Goal: Task Accomplishment & Management: Use online tool/utility

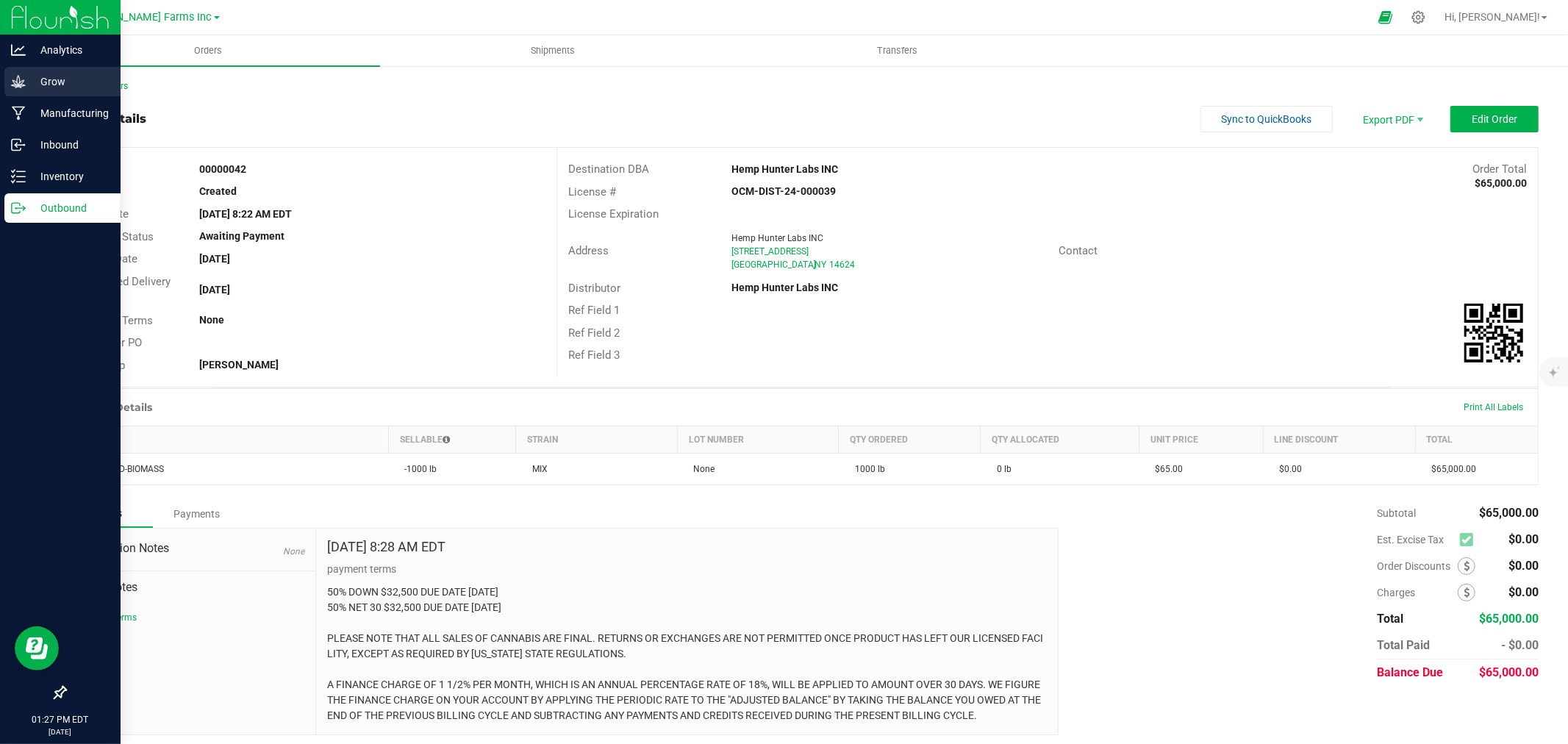
click at [50, 86] on p "Grow" at bounding box center [70, 81] width 88 height 17
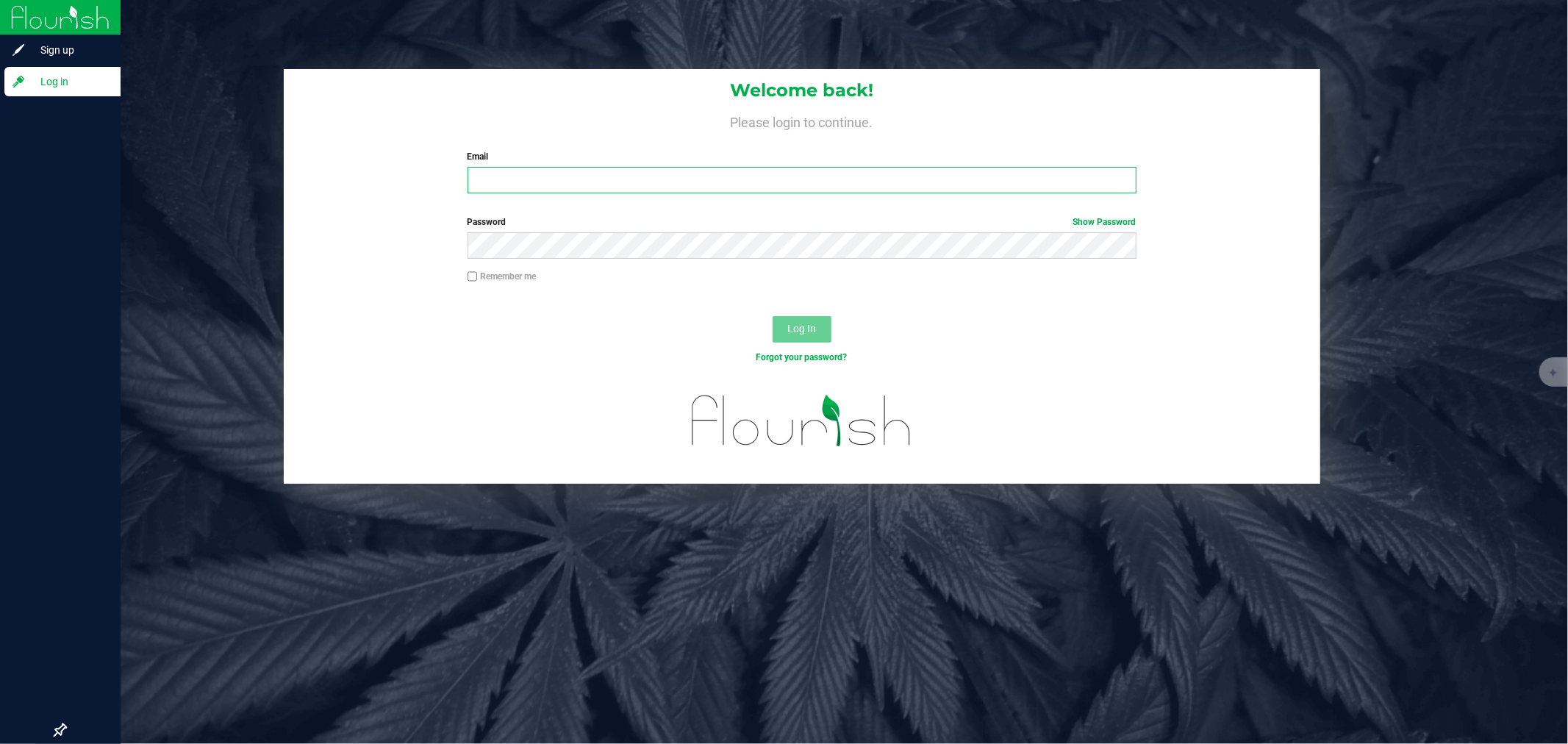
type input "[EMAIL_ADDRESS][DOMAIN_NAME]"
click at [789, 320] on button "Log In" at bounding box center [801, 329] width 59 height 27
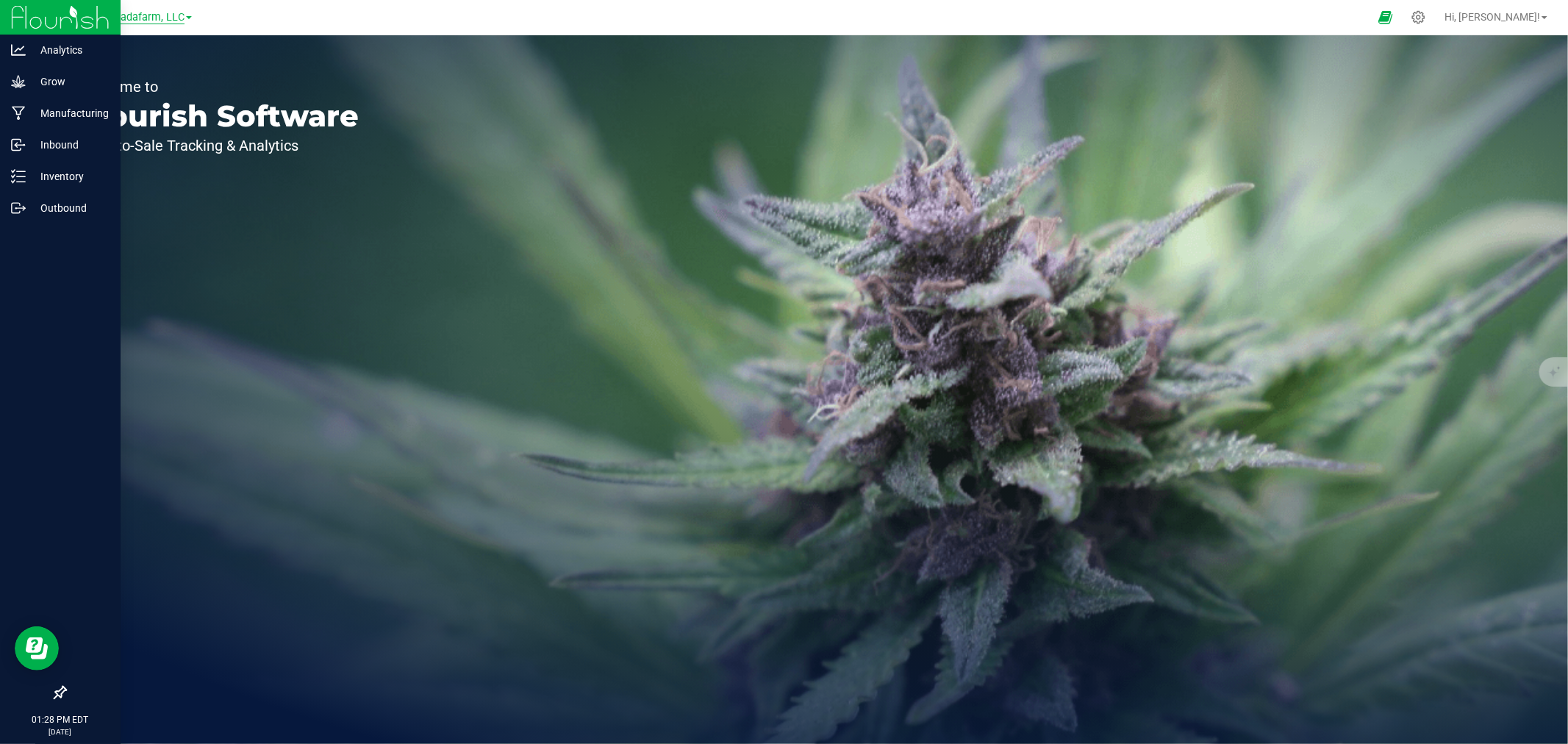
click at [152, 20] on span "Spadafarm, LLC" at bounding box center [146, 17] width 76 height 13
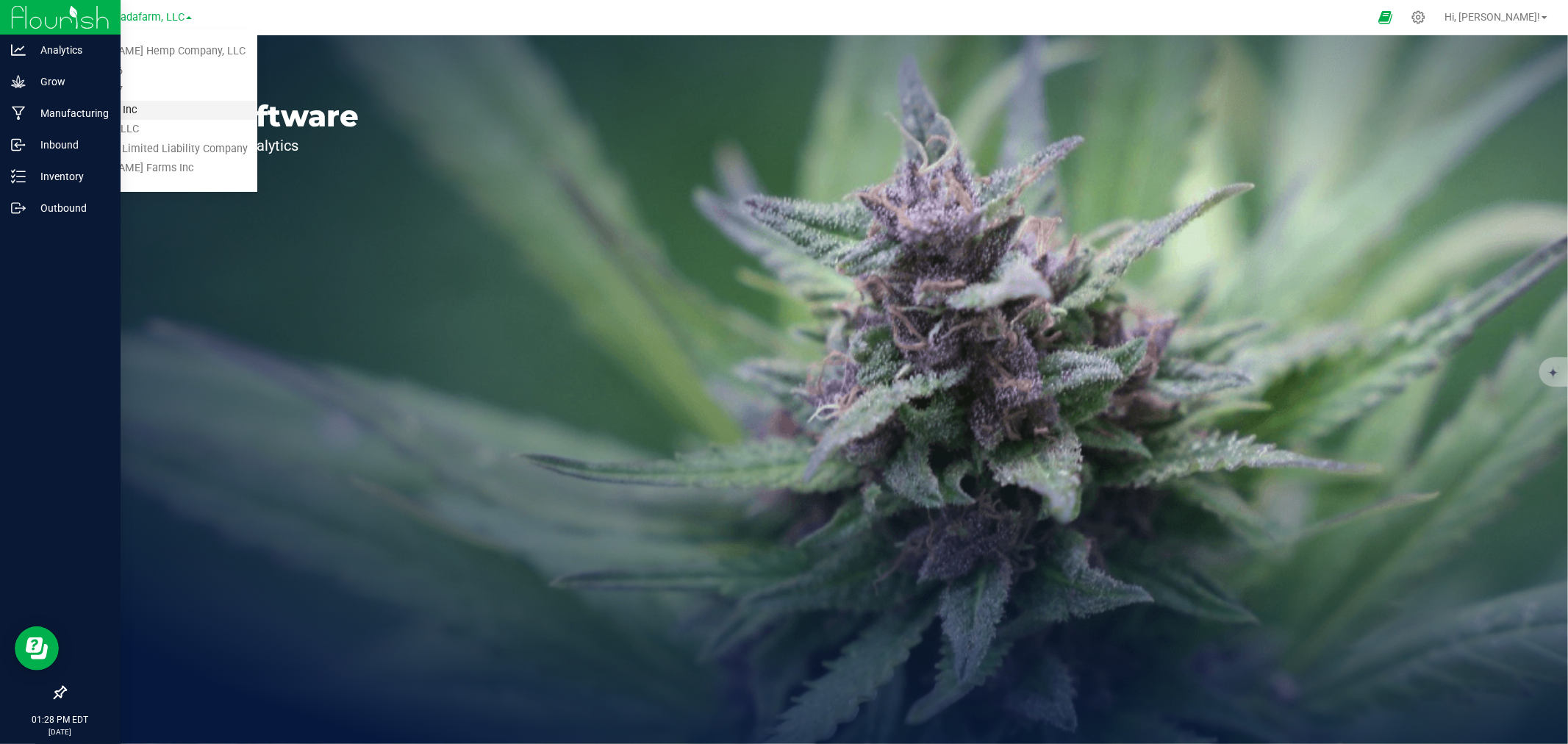
click at [123, 110] on link "Pre Process Inc" at bounding box center [149, 111] width 215 height 20
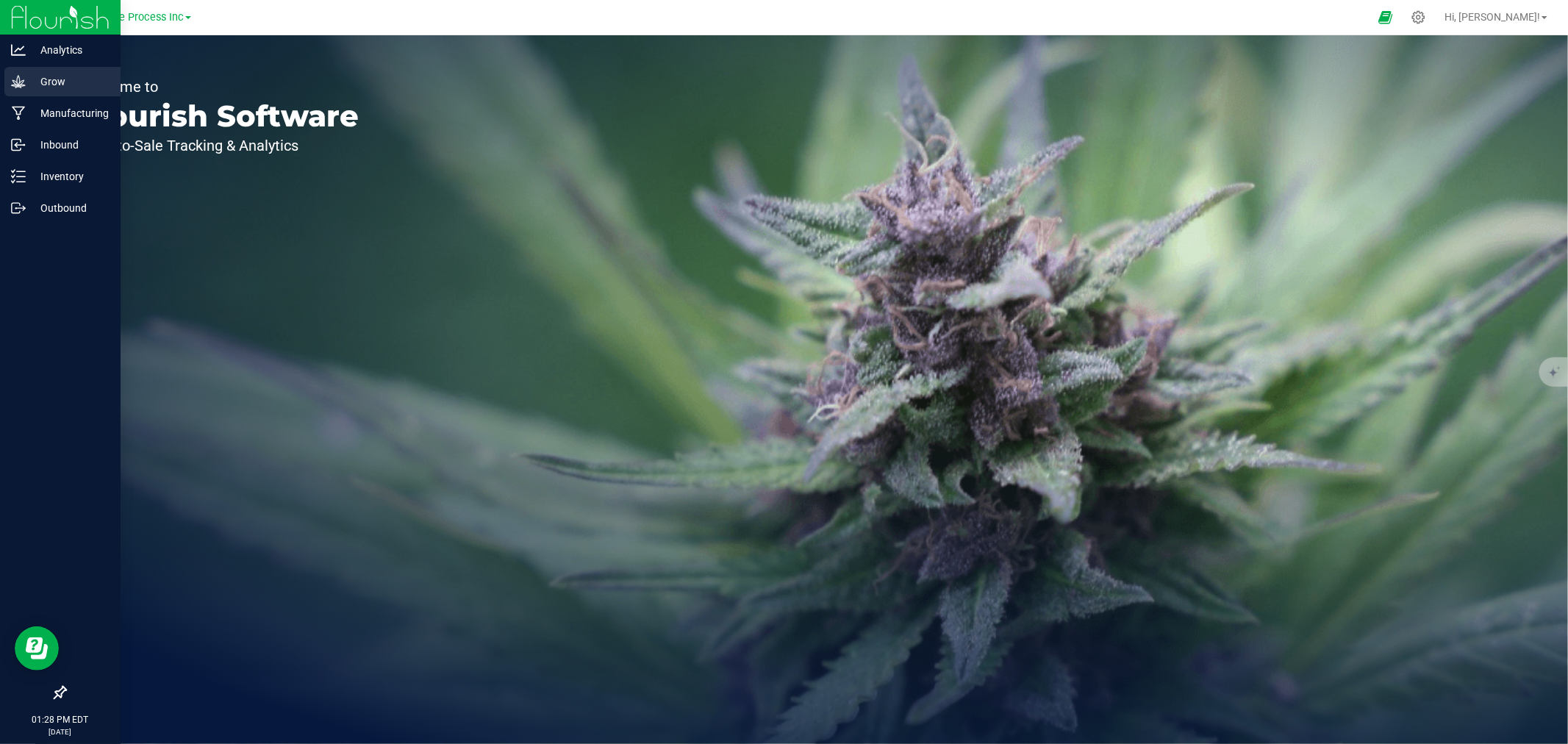
click at [41, 82] on p "Grow" at bounding box center [70, 81] width 88 height 17
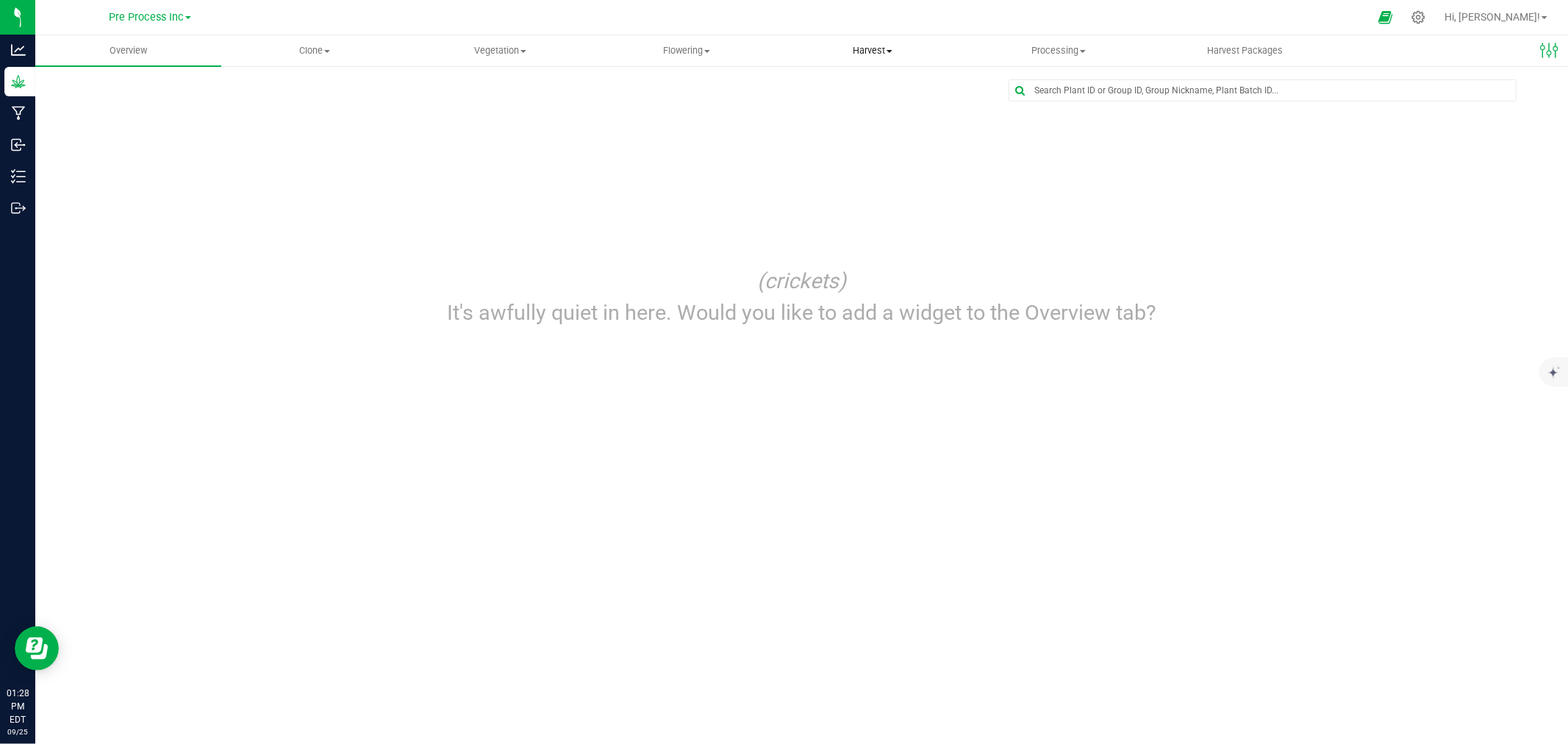
click at [858, 54] on span "Harvest" at bounding box center [873, 51] width 185 height 13
click at [860, 83] on span "Harvests" at bounding box center [820, 88] width 81 height 12
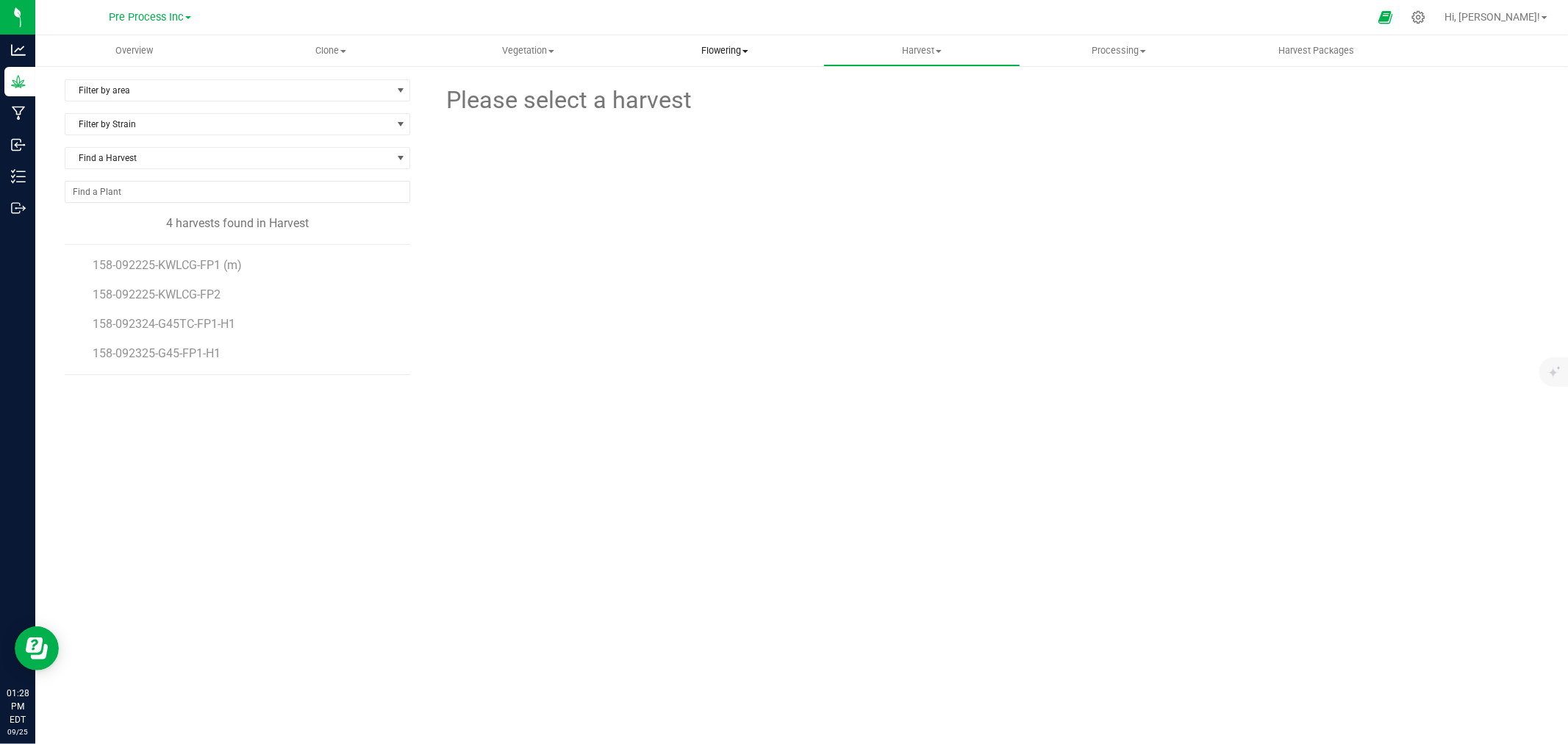
click at [733, 47] on span "Flowering" at bounding box center [724, 51] width 196 height 13
click at [723, 104] on span "Flowering groups" at bounding box center [687, 106] width 122 height 12
click at [134, 291] on span "158-071125-SWCDLCG" at bounding box center [155, 294] width 123 height 14
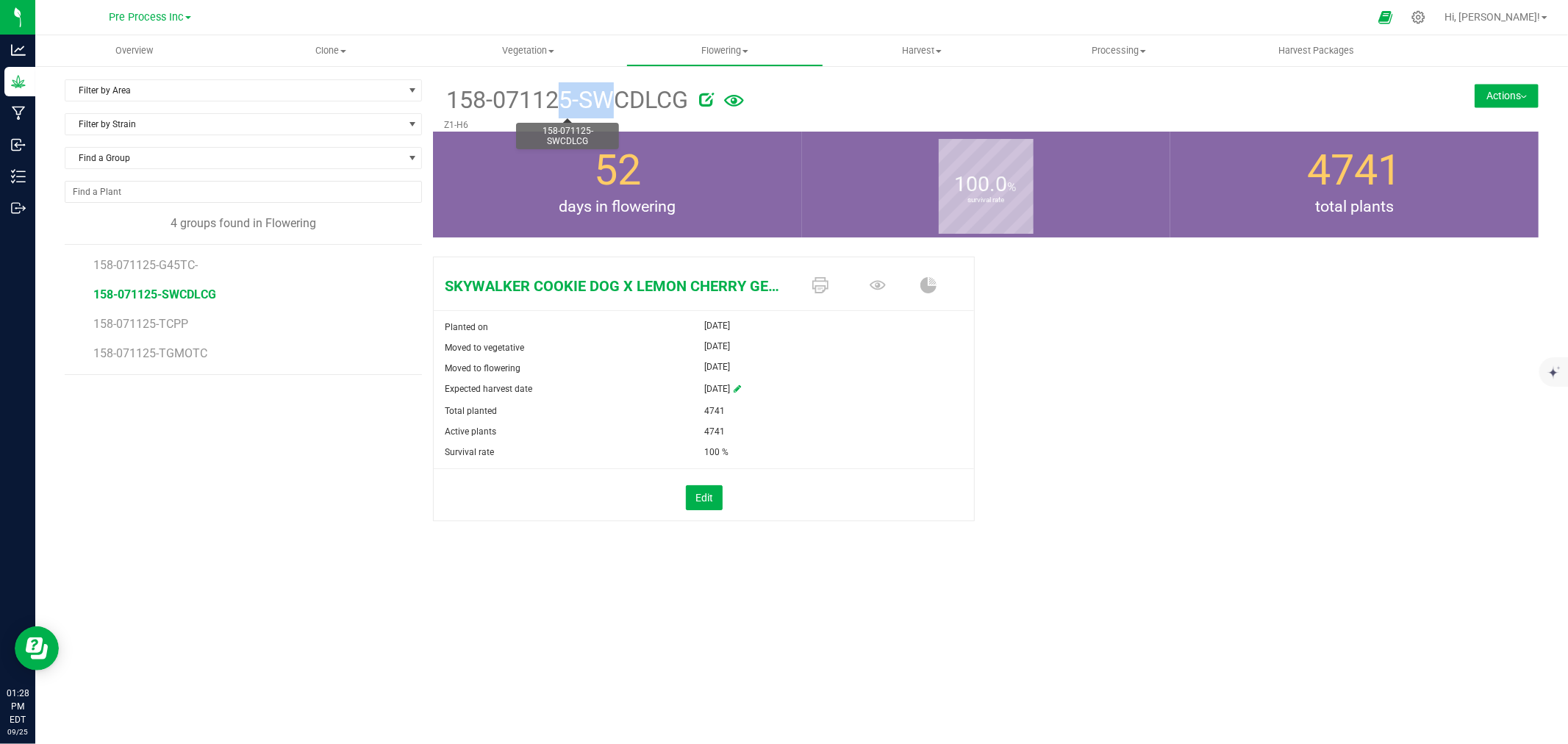
drag, startPoint x: 451, startPoint y: 99, endPoint x: 496, endPoint y: 101, distance: 45.0
click at [496, 101] on span "158-071125-SWCDLCG" at bounding box center [566, 99] width 244 height 36
click at [1261, 509] on div "SKYWALKER COOKIE DOG X LEMON CHERRY GELATO Planted on [DATE] Moved to vegetativ…" at bounding box center [985, 403] width 1106 height 307
click at [152, 10] on link "Pre Process Inc" at bounding box center [149, 17] width 82 height 14
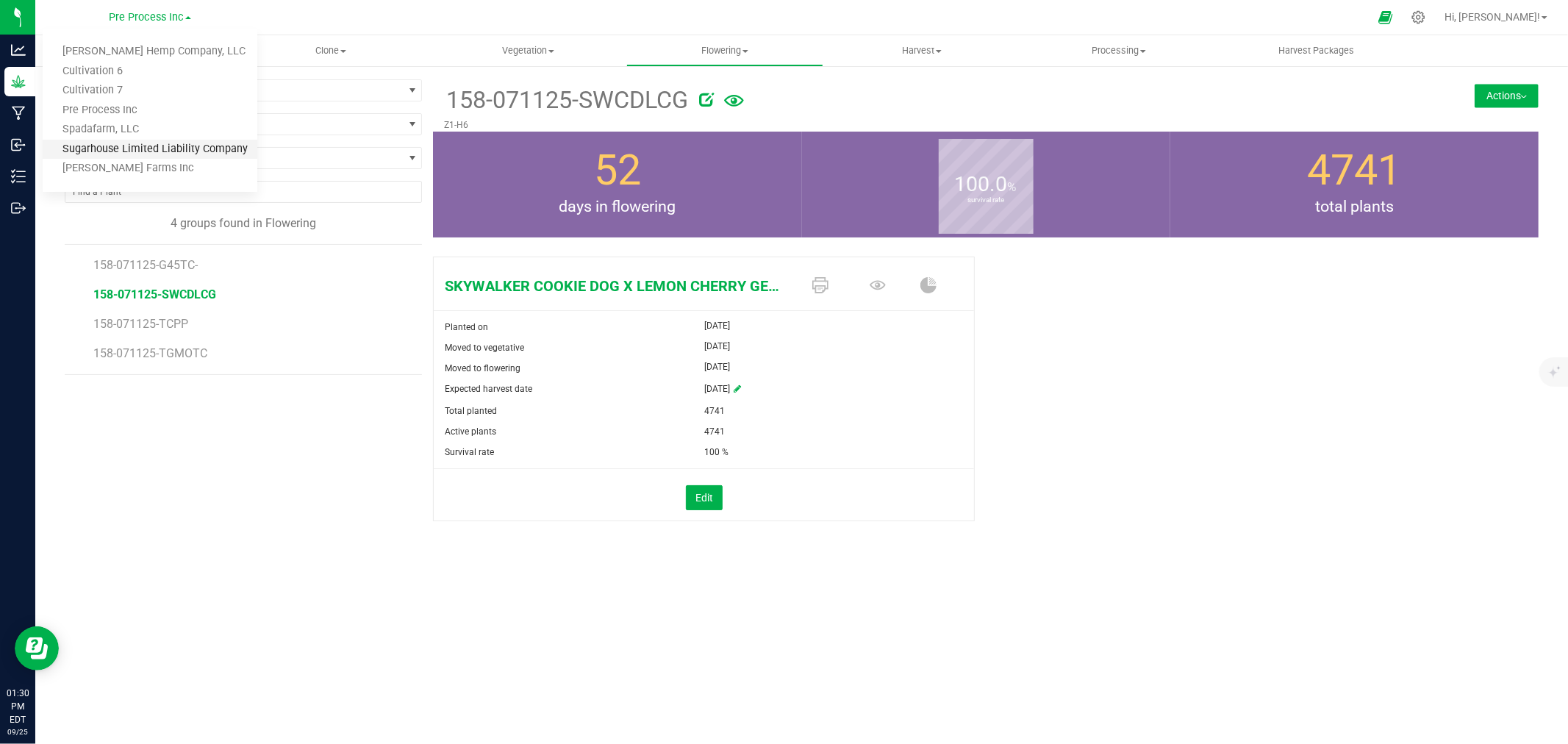
click at [140, 144] on link "Sugarhouse Limited Liability Company" at bounding box center [149, 150] width 215 height 20
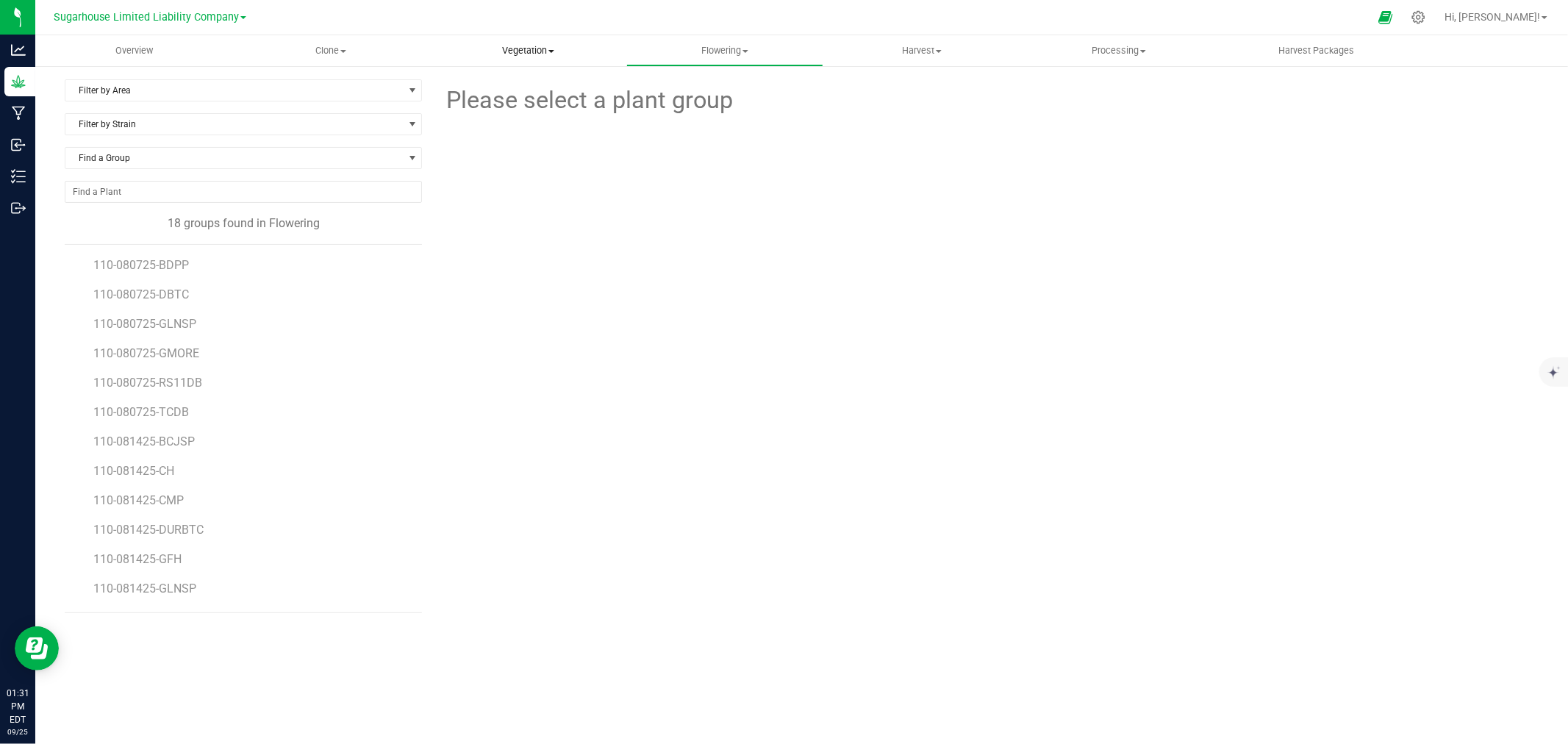
click at [511, 53] on span "Vegetation" at bounding box center [528, 51] width 196 height 13
click at [507, 104] on span "Veg plants" at bounding box center [474, 106] width 90 height 12
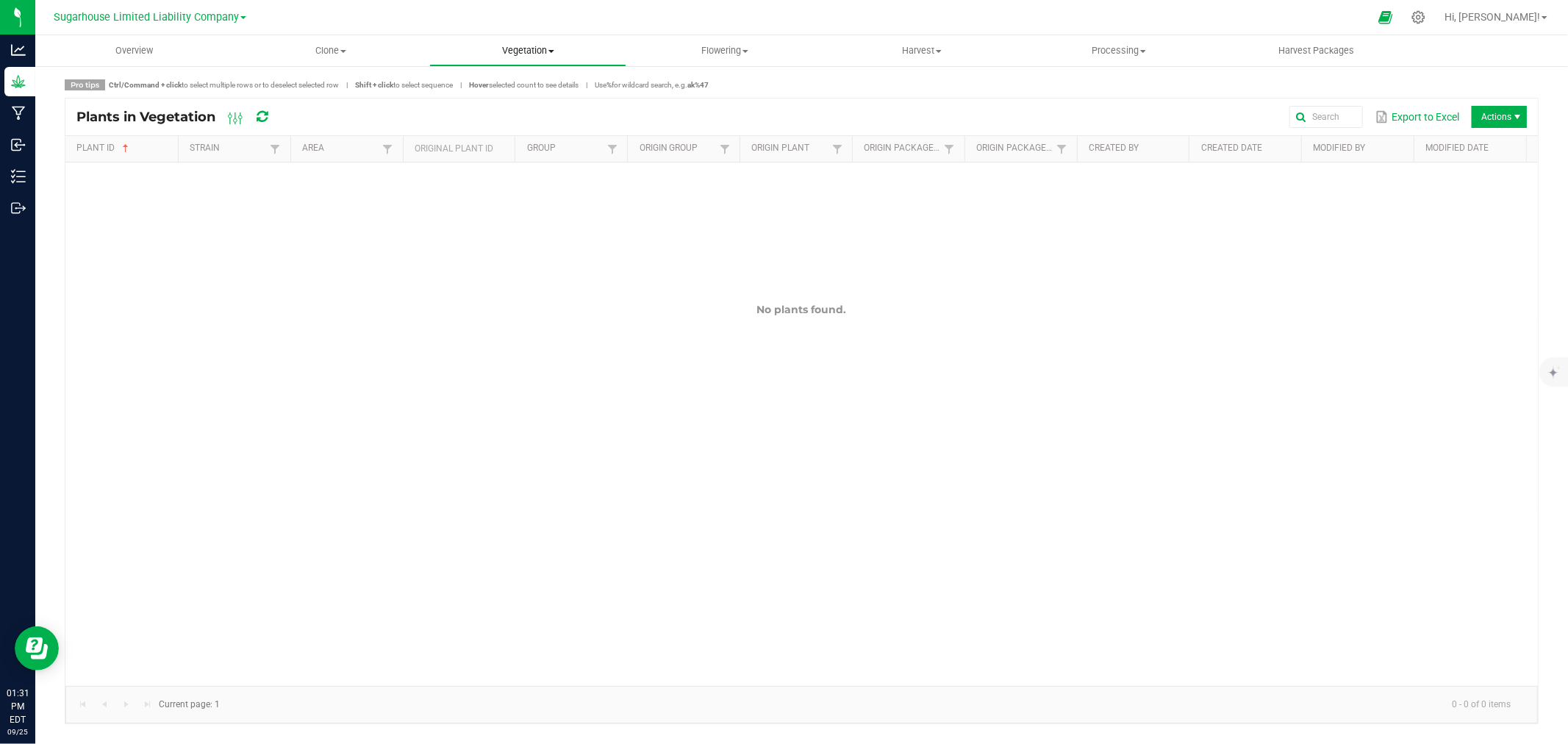
click at [525, 48] on span "Vegetation" at bounding box center [528, 51] width 196 height 13
click at [510, 89] on span "Veg groups" at bounding box center [476, 88] width 94 height 12
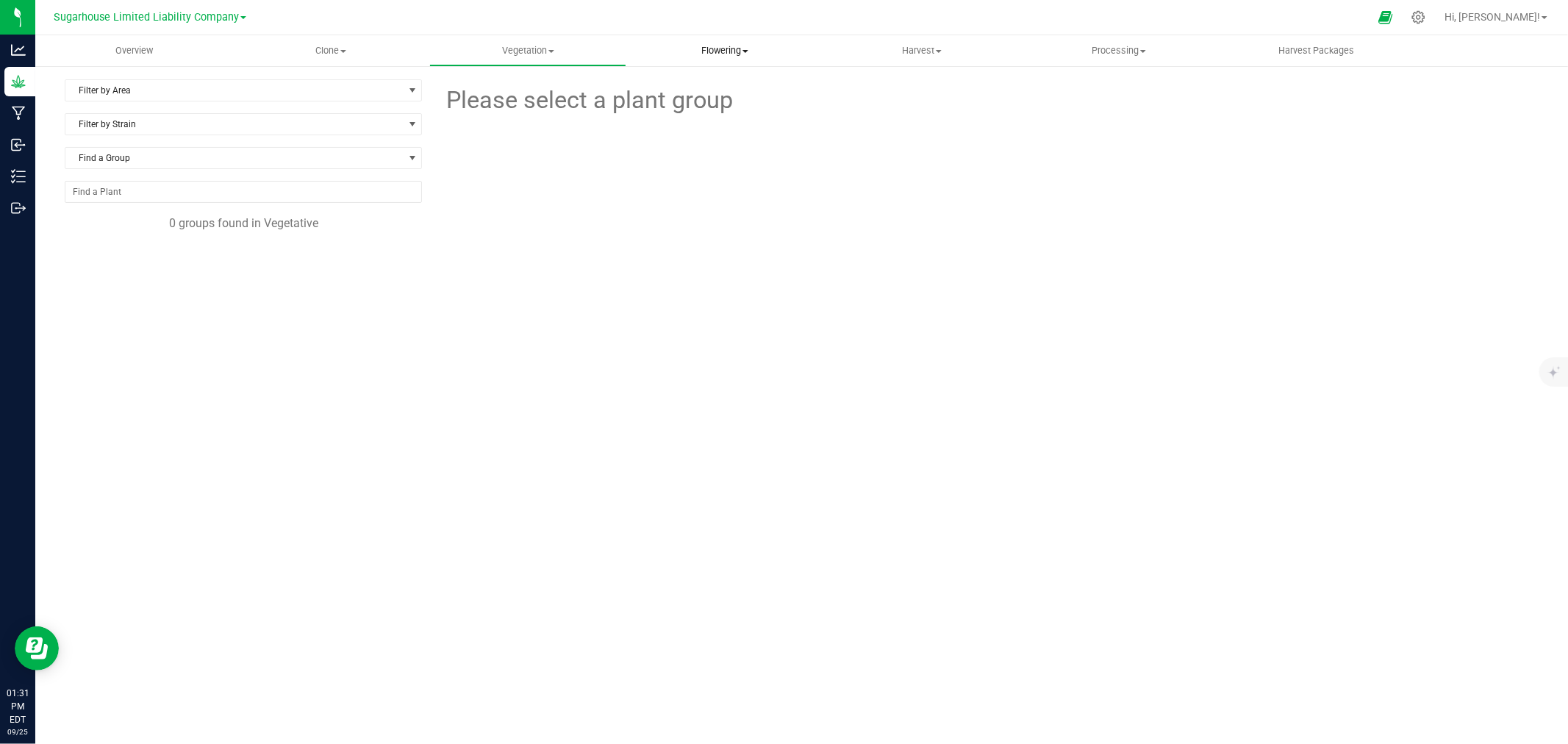
click at [709, 36] on uib-tab-heading "Flowering Create harvest Flowering groups Flowering plants Apply to plants" at bounding box center [724, 50] width 196 height 29
click at [692, 105] on span "Flowering groups" at bounding box center [687, 106] width 122 height 12
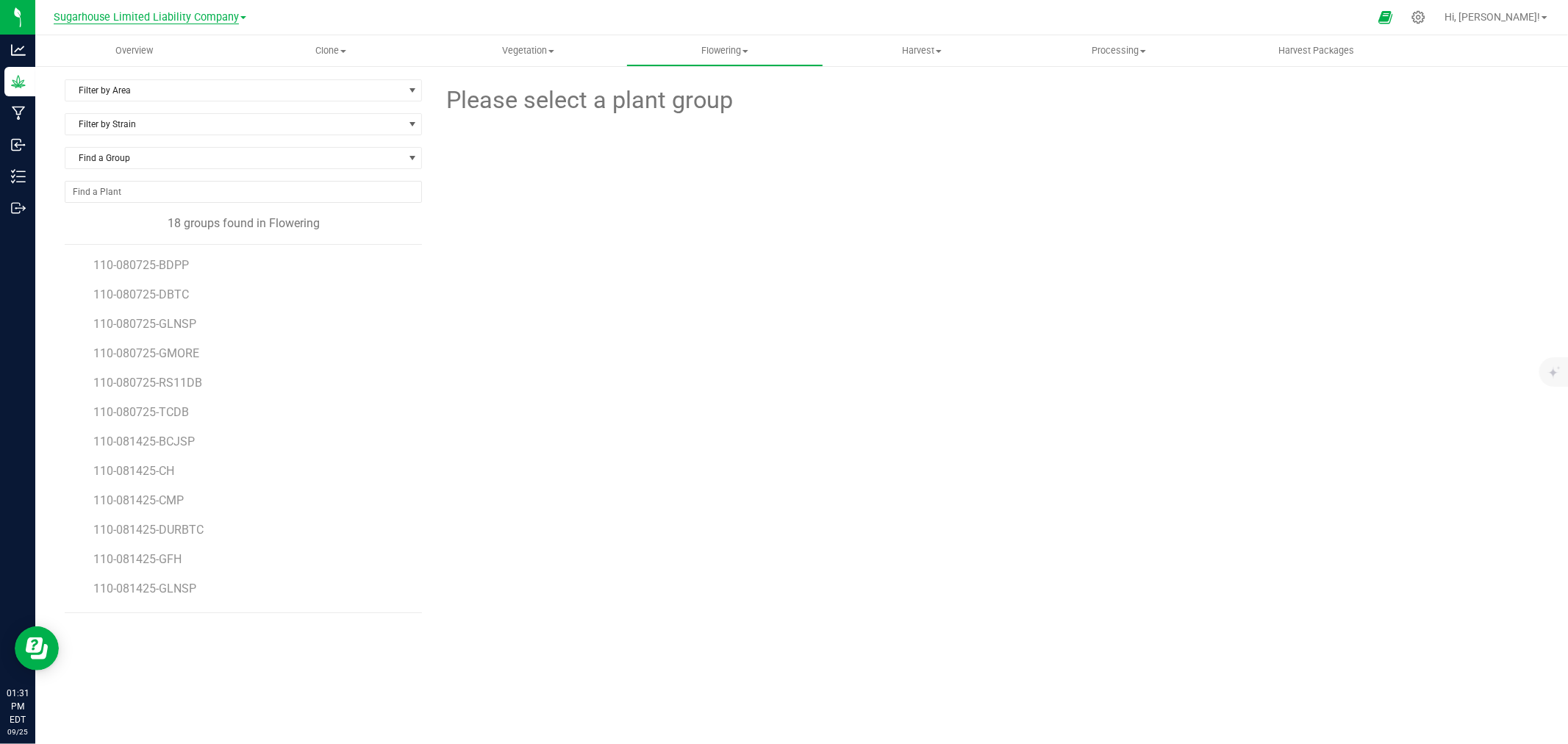
click at [180, 21] on span "Sugarhouse Limited Liability Company" at bounding box center [146, 17] width 185 height 13
click at [708, 339] on div "Please select a plant group" at bounding box center [985, 346] width 1106 height 534
click at [156, 558] on span "110-081425-PSOUR" at bounding box center [147, 562] width 107 height 14
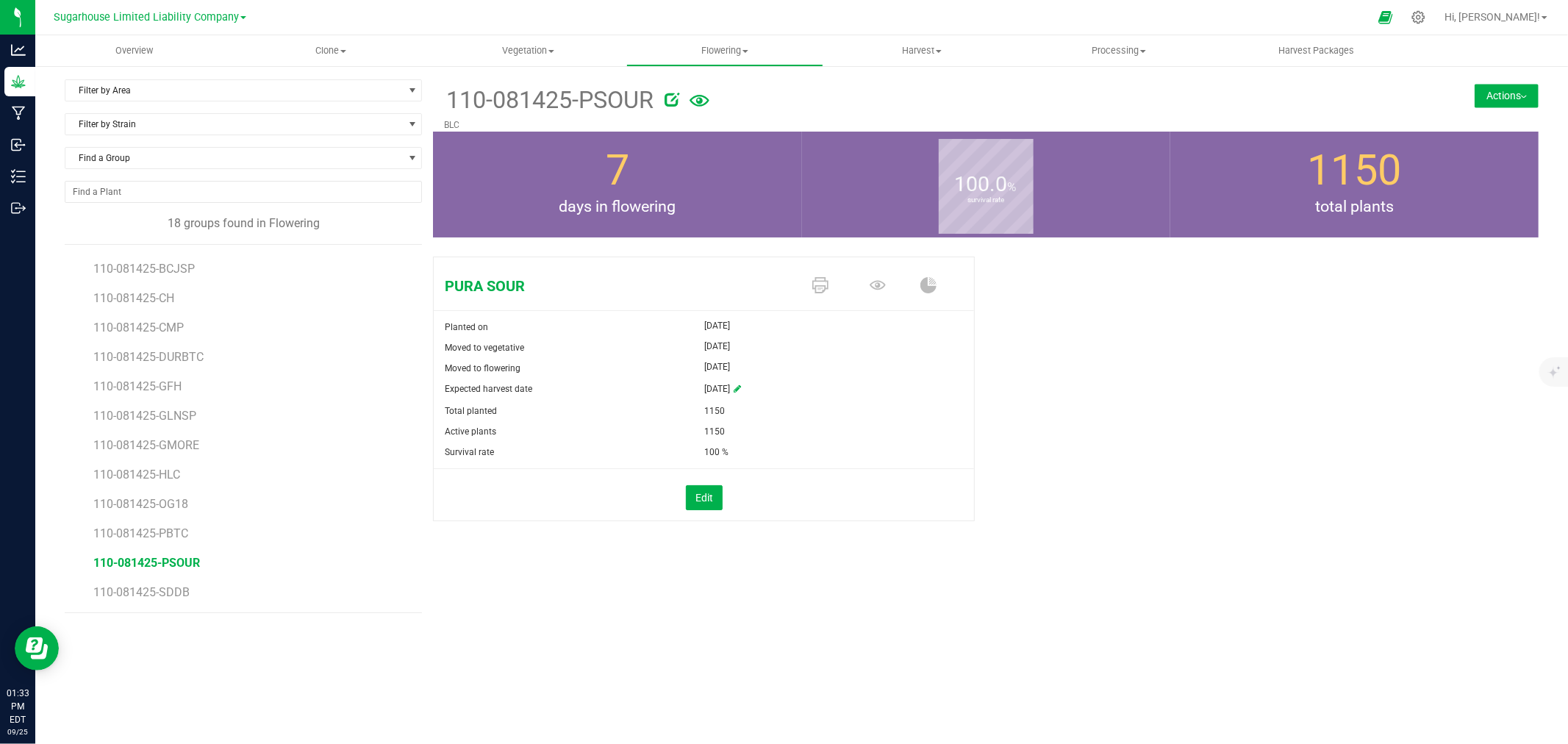
drag, startPoint x: 450, startPoint y: 125, endPoint x: 459, endPoint y: 122, distance: 9.5
click at [459, 122] on p "BLC" at bounding box center [893, 125] width 899 height 13
drag, startPoint x: 1285, startPoint y: 166, endPoint x: 1373, endPoint y: 203, distance: 95.5
click at [1373, 203] on div "1150 total plants" at bounding box center [1354, 185] width 368 height 106
click at [159, 265] on span "110-081425-BCJSP" at bounding box center [146, 268] width 104 height 14
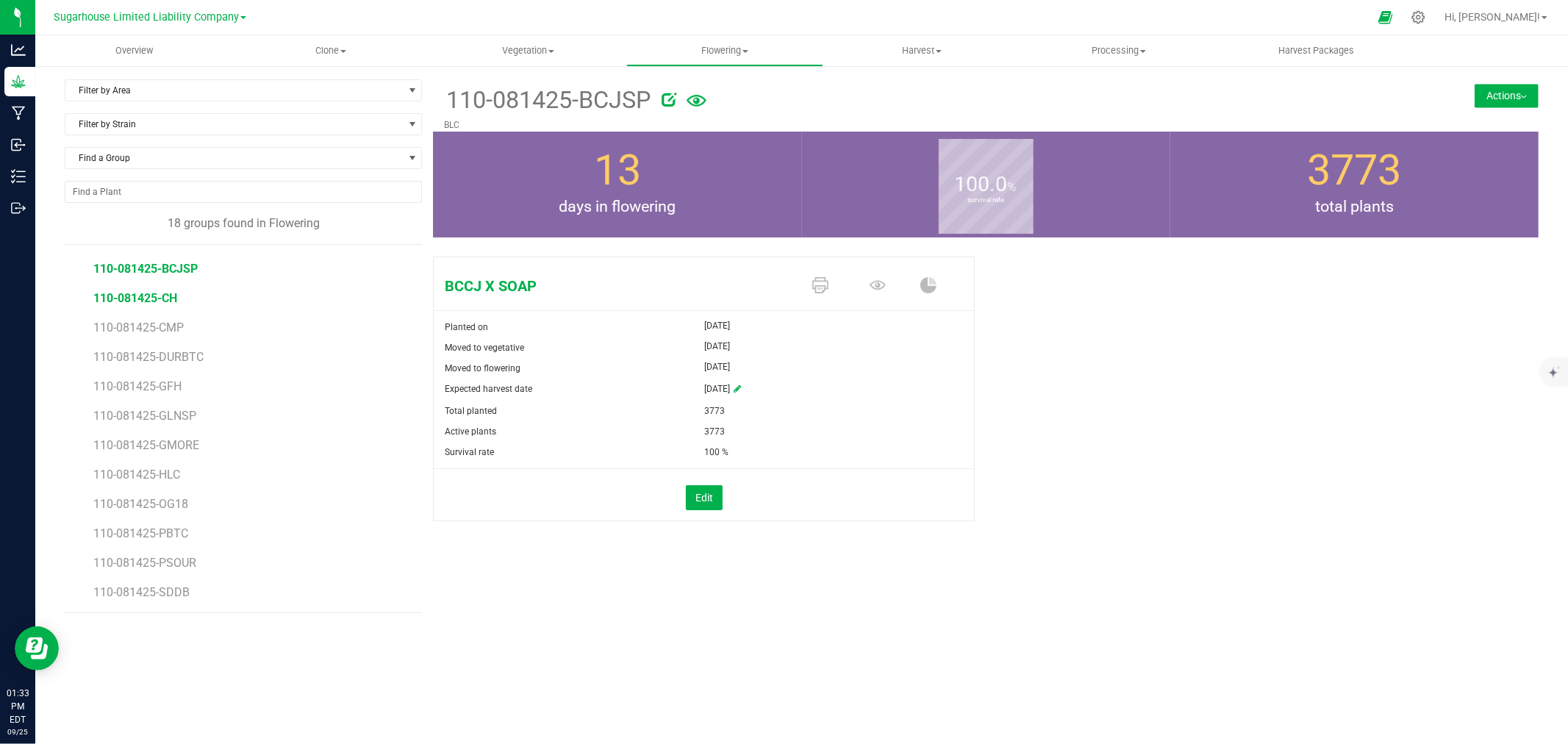
click at [162, 302] on span "110-081425-CH" at bounding box center [135, 297] width 84 height 14
click at [146, 317] on li "110-081425-CMP" at bounding box center [253, 321] width 318 height 29
click at [147, 328] on span "110-081425-CMP" at bounding box center [140, 327] width 94 height 14
click at [1508, 89] on button "Actions" at bounding box center [1506, 95] width 64 height 23
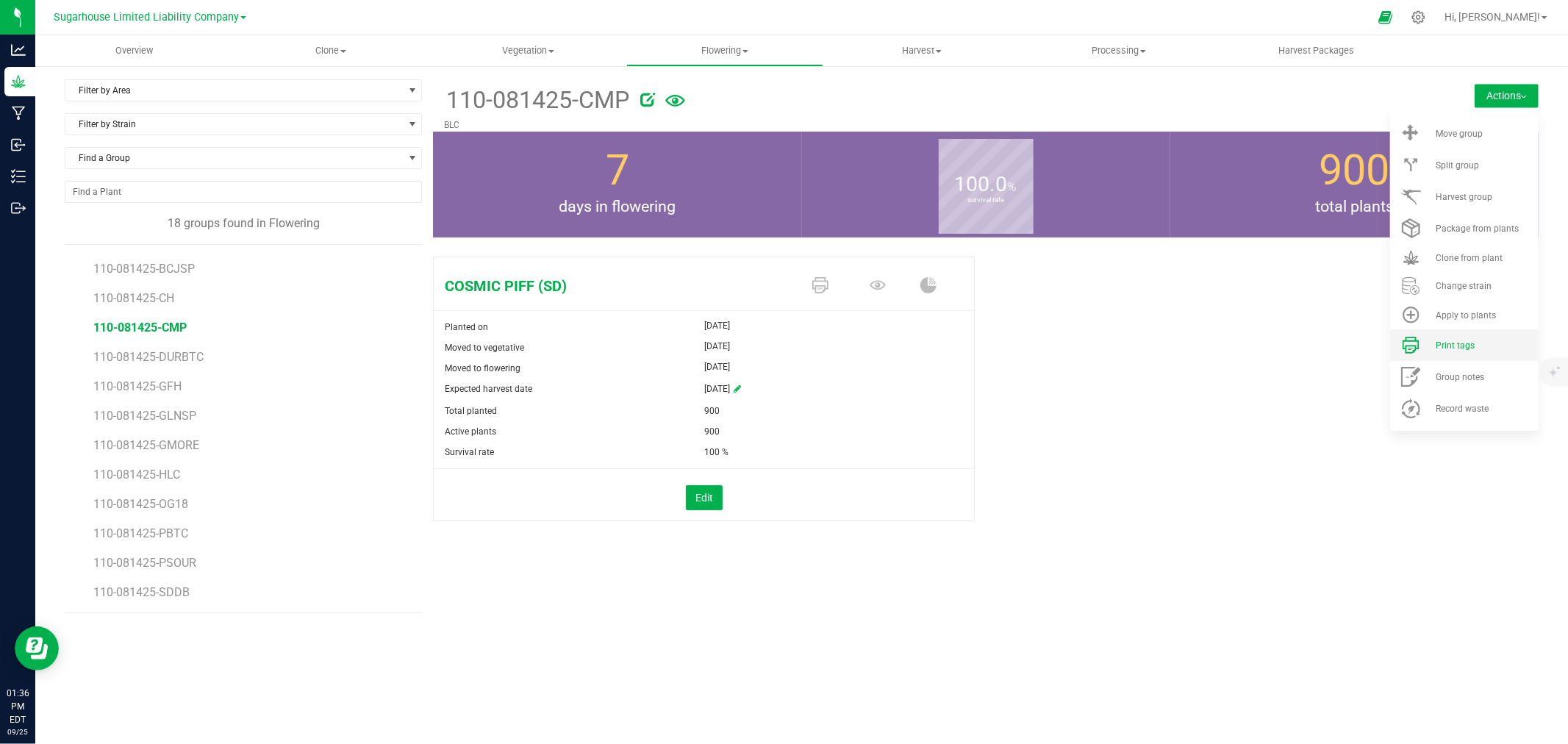
click at [1445, 344] on span "Print tags" at bounding box center [1454, 345] width 39 height 10
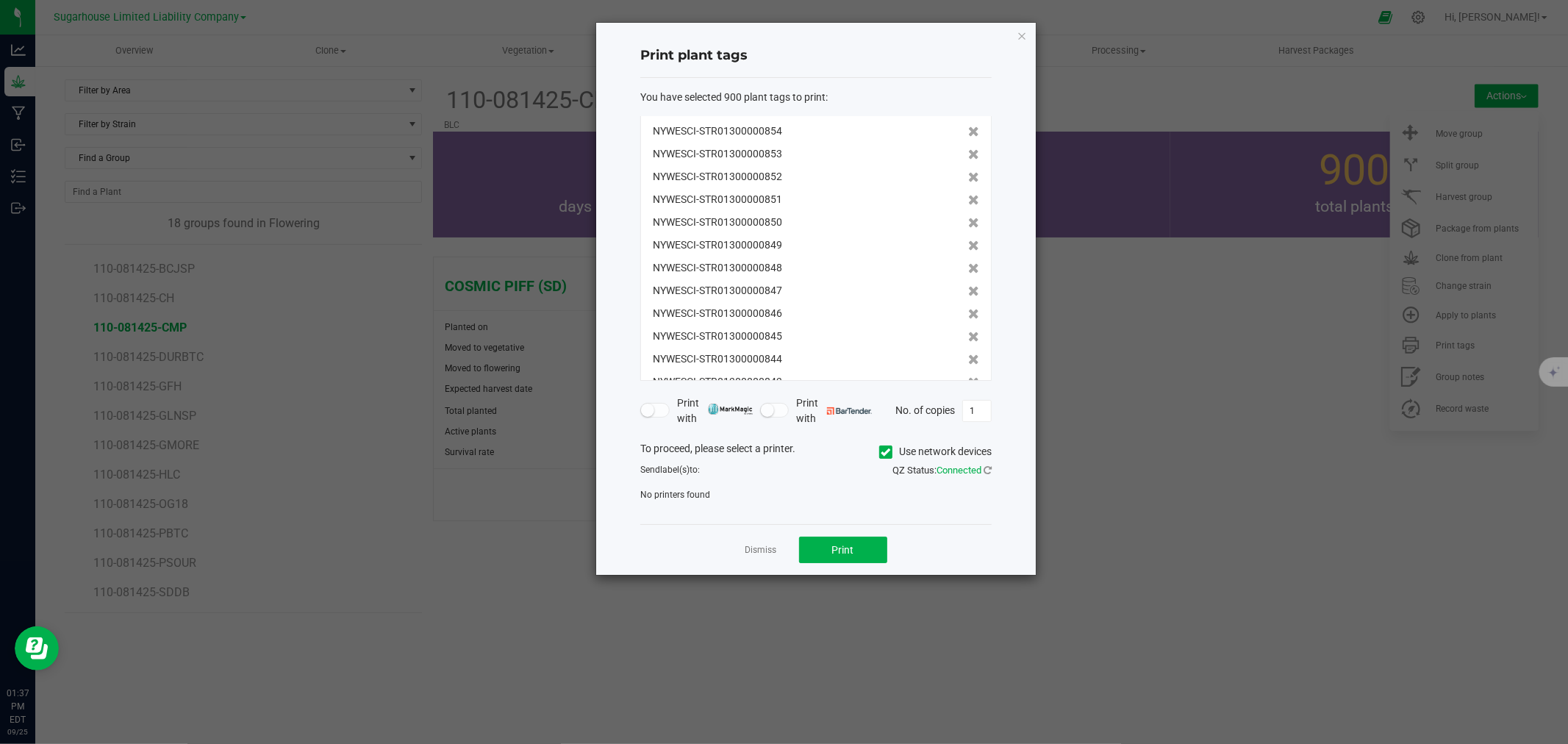
scroll to position [1061, 0]
drag, startPoint x: 900, startPoint y: 625, endPoint x: 1010, endPoint y: 626, distance: 110.0
drag, startPoint x: 1010, startPoint y: 626, endPoint x: 1218, endPoint y: 437, distance: 281.0
click at [1218, 437] on ngb-modal-window "Print plant tags You have selected 900 plant tags to print : NYWESCI-STR0130000…" at bounding box center [789, 372] width 1579 height 744
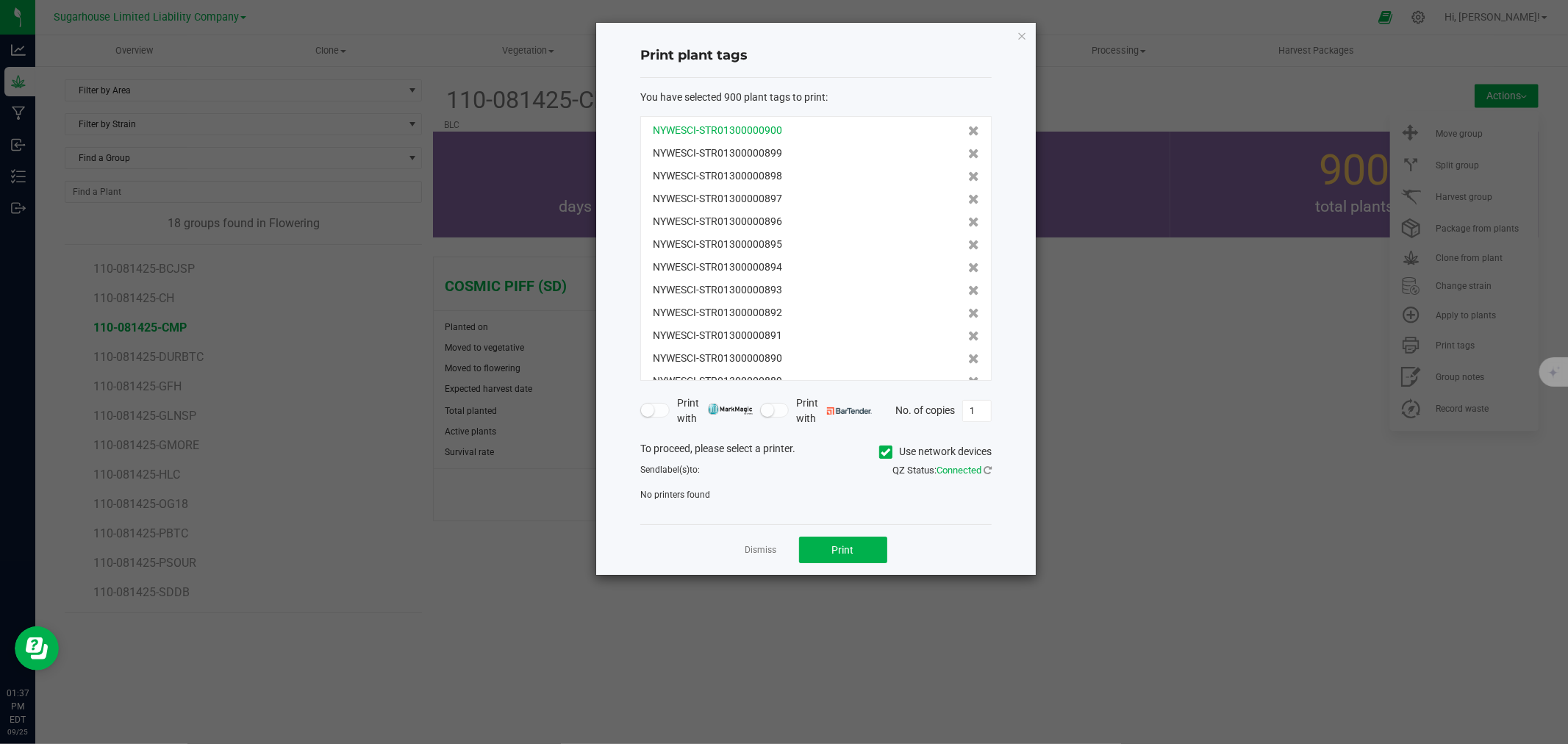
click at [831, 128] on div "NYWESCI-STR01300000900" at bounding box center [816, 130] width 327 height 16
click at [757, 133] on span "NYWESCI-STR01300000900" at bounding box center [718, 130] width 129 height 16
click at [759, 121] on div "NYWESCI-STR01300000900 NYWESCI-STR01300000899 NYWESCI-STR01300000898 NYWESCI-ST…" at bounding box center [815, 248] width 351 height 264
click at [740, 131] on span "NYWESCI-STR01300000900" at bounding box center [718, 130] width 129 height 16
click at [968, 133] on icon at bounding box center [973, 131] width 11 height 10
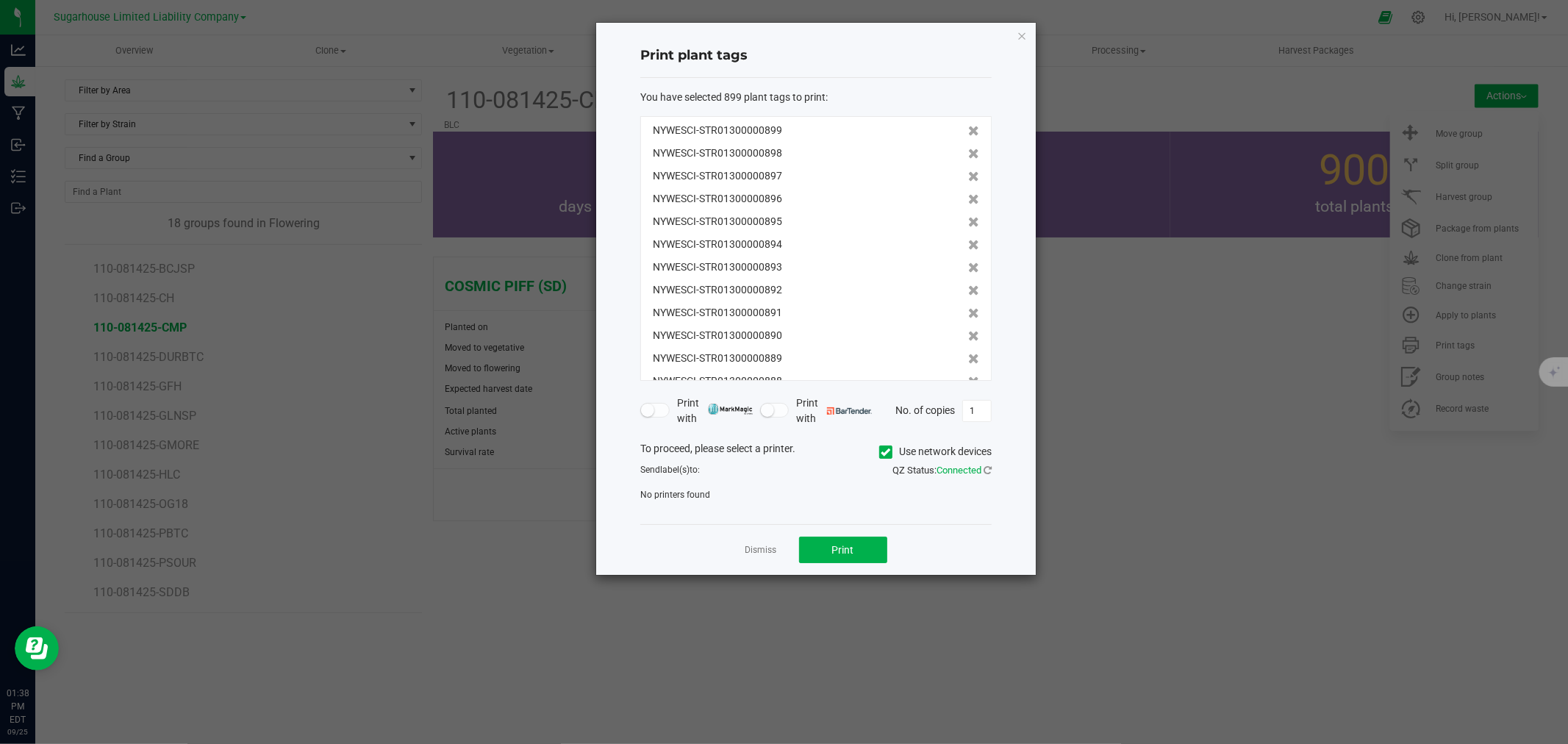
click at [744, 548] on div "Dismiss Print" at bounding box center [815, 548] width 351 height 51
click at [747, 548] on link "Dismiss" at bounding box center [761, 549] width 31 height 12
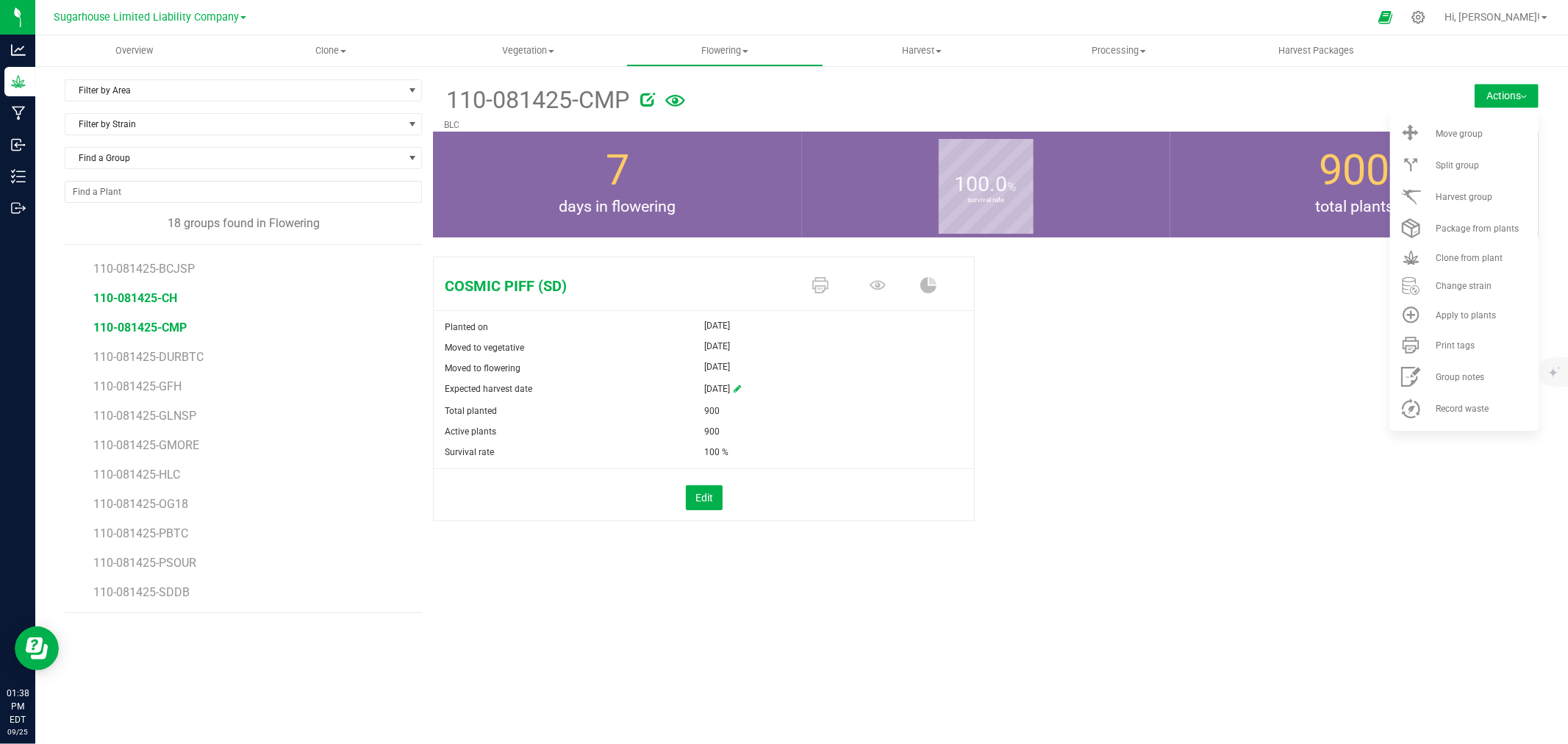
click at [99, 292] on span "110-081425-CH" at bounding box center [135, 297] width 84 height 14
click at [1503, 96] on button "Actions" at bounding box center [1506, 95] width 64 height 23
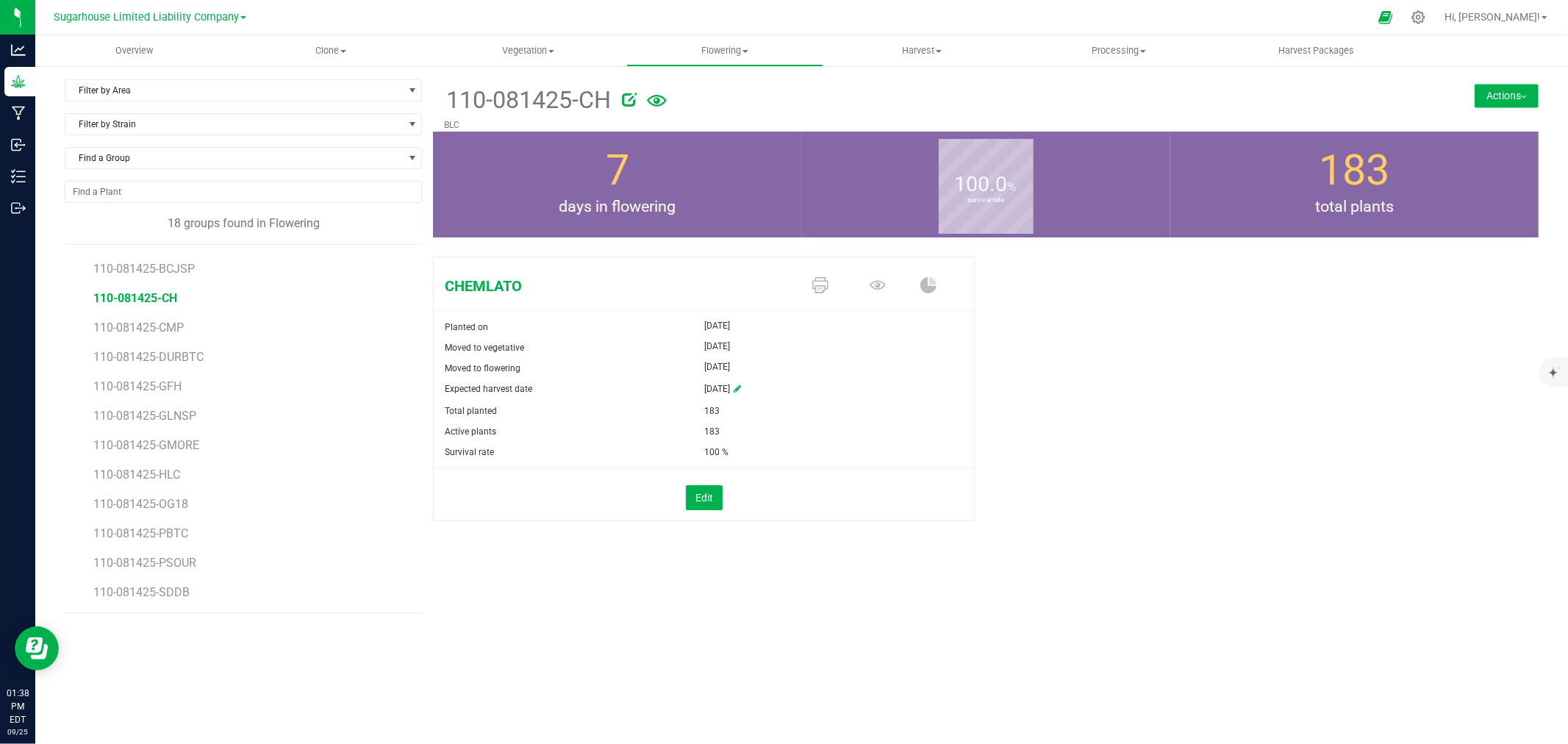
click at [1492, 100] on button "Actions" at bounding box center [1506, 95] width 64 height 23
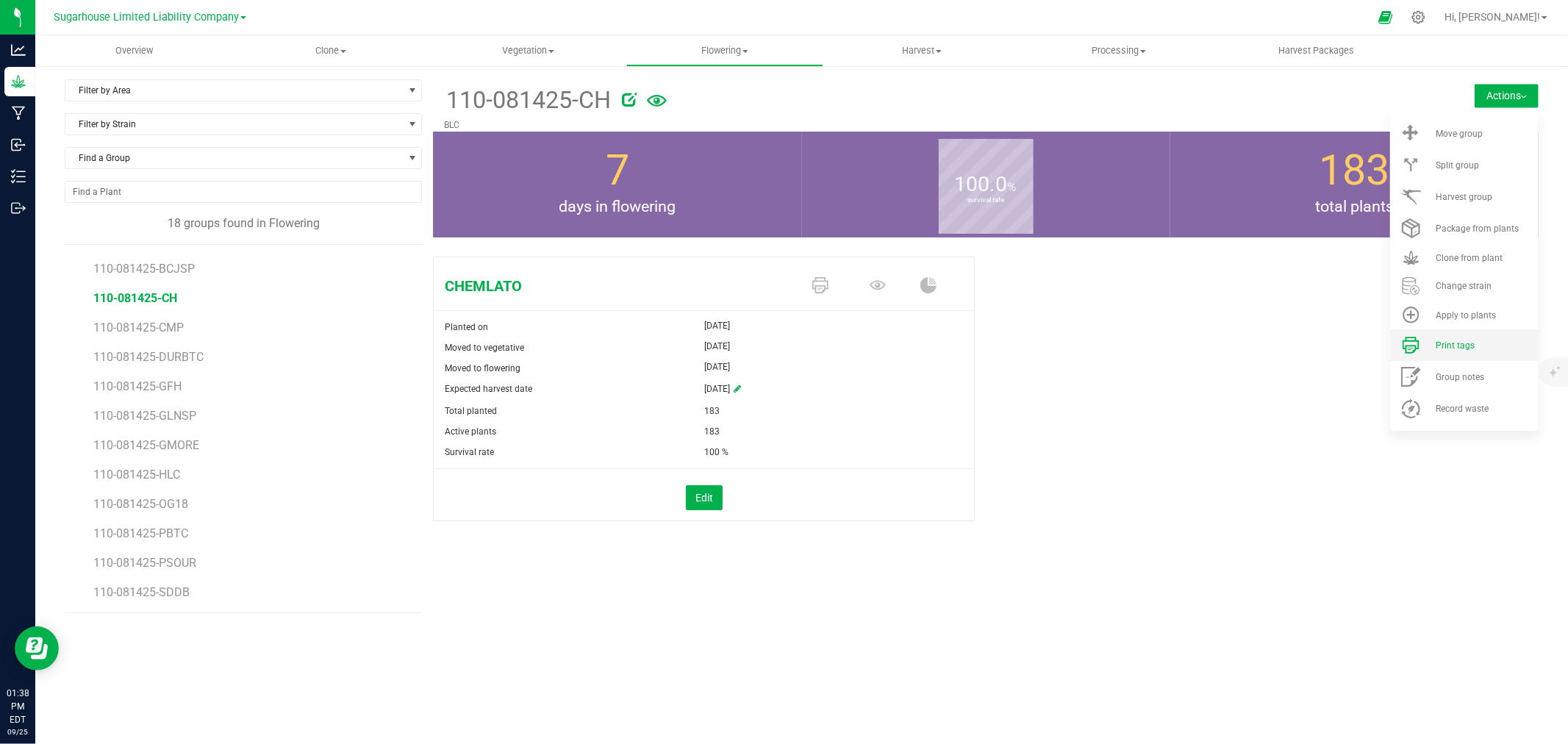
click at [1454, 343] on span "Print tags" at bounding box center [1454, 345] width 39 height 10
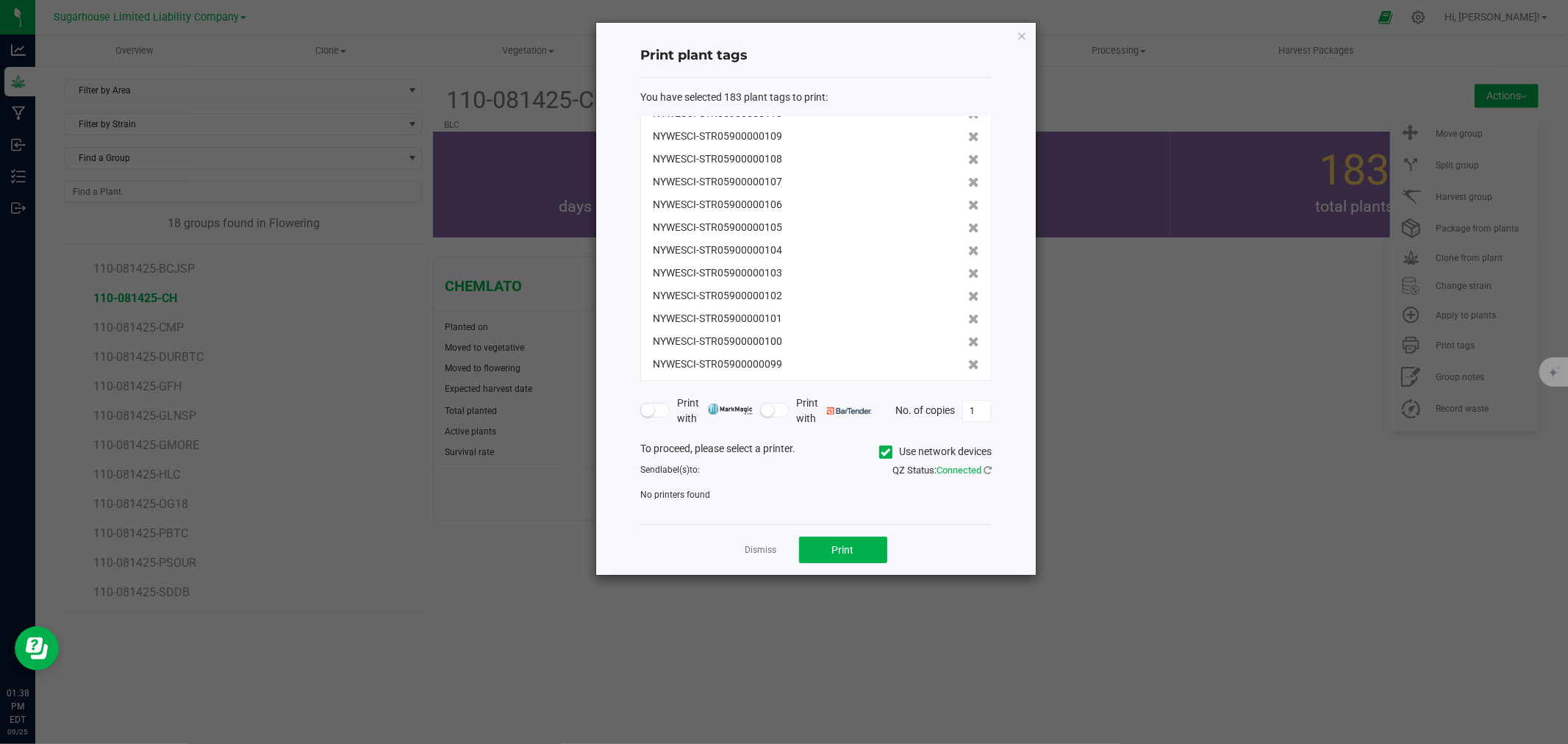
scroll to position [1877, 0]
click at [1024, 38] on icon "button" at bounding box center [1022, 35] width 10 height 17
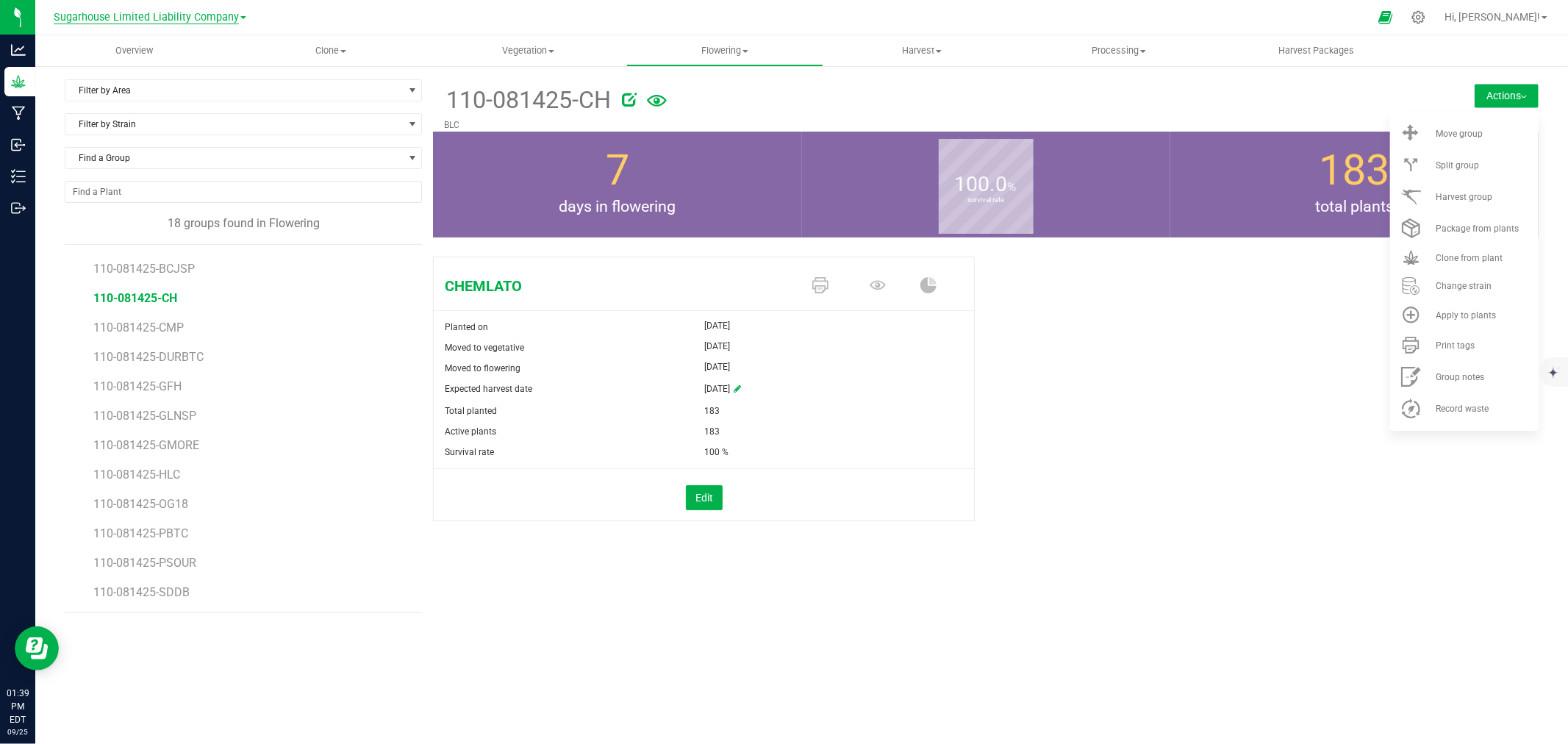
click at [135, 12] on span "Sugarhouse Limited Liability Company" at bounding box center [146, 17] width 185 height 13
click at [97, 114] on ul "[PERSON_NAME] Hemp Company, LLC Cultivation 6 Cultivation 7 Pre Process Inc Spa…" at bounding box center [149, 110] width 215 height 163
click at [142, 6] on div "Sugarhouse Limited Liability Company [PERSON_NAME] Hemp Company, LLC Cultivatio…" at bounding box center [149, 17] width 215 height 22
click at [135, 23] on div "Sugarhouse Limited Liability Company [PERSON_NAME] Hemp Company, LLC Cultivatio…" at bounding box center [150, 17] width 192 height 17
click at [137, 17] on span "Sugarhouse Limited Liability Company" at bounding box center [146, 17] width 185 height 13
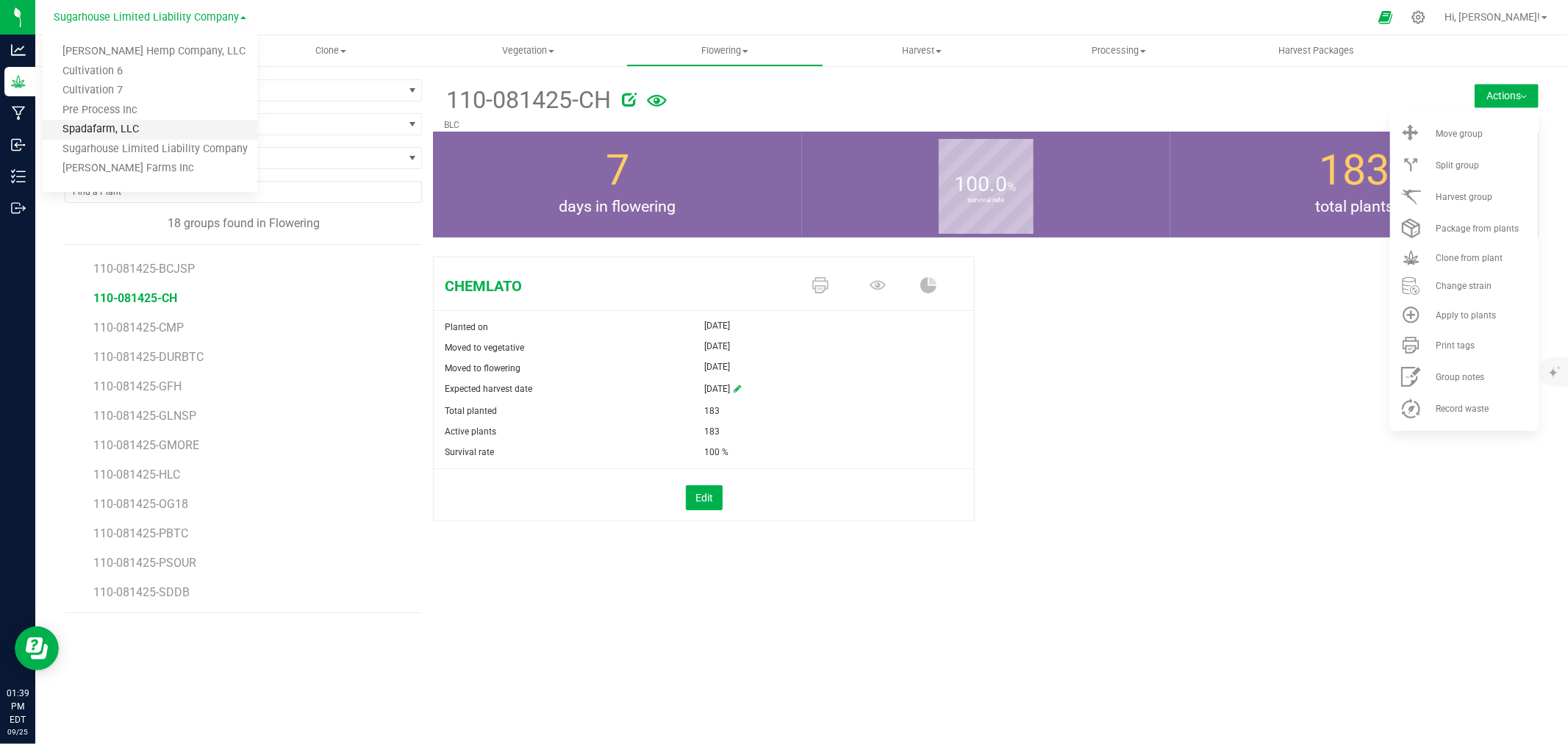
click at [112, 128] on link "Spadafarm, LLC" at bounding box center [149, 130] width 215 height 20
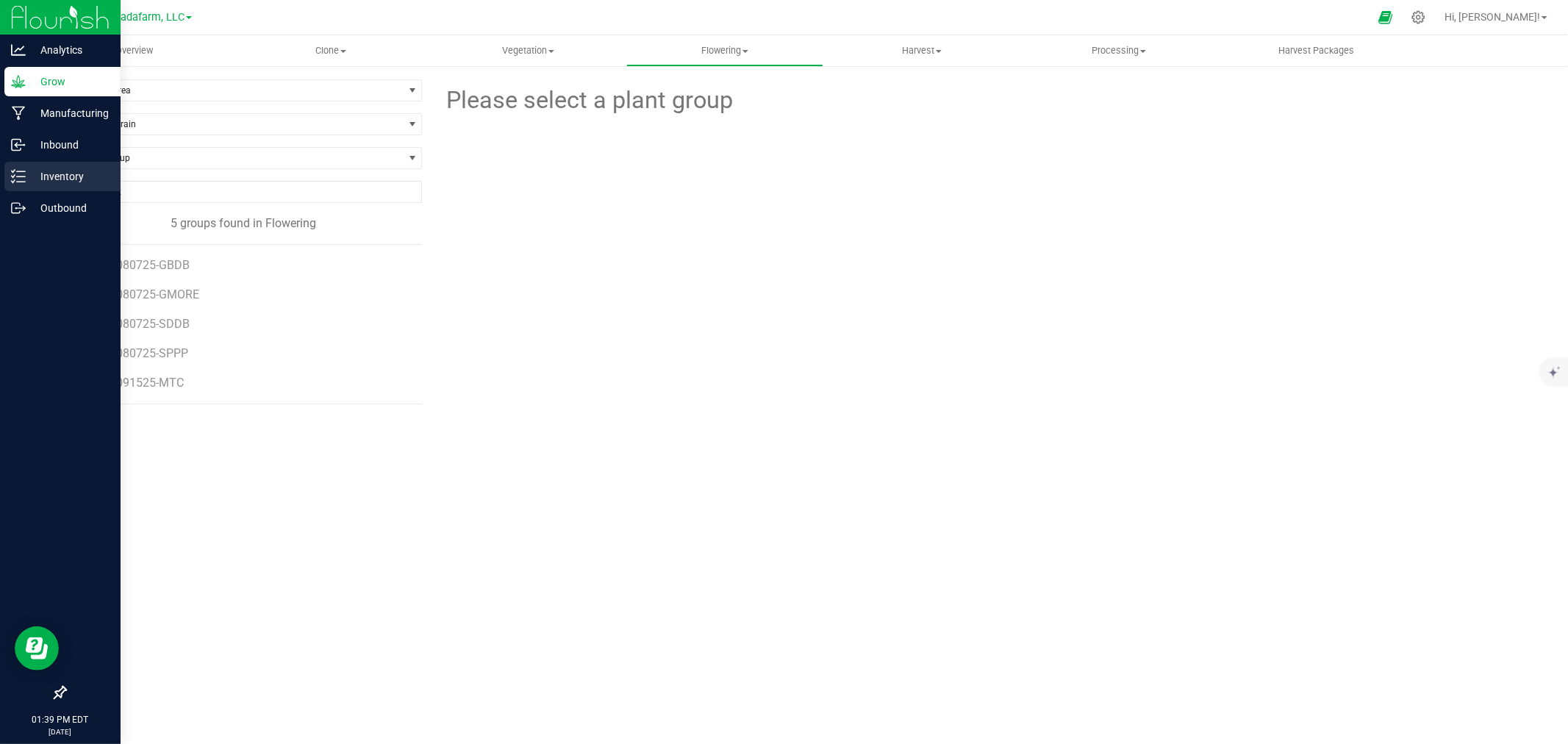
click at [42, 176] on p "Inventory" at bounding box center [70, 176] width 88 height 17
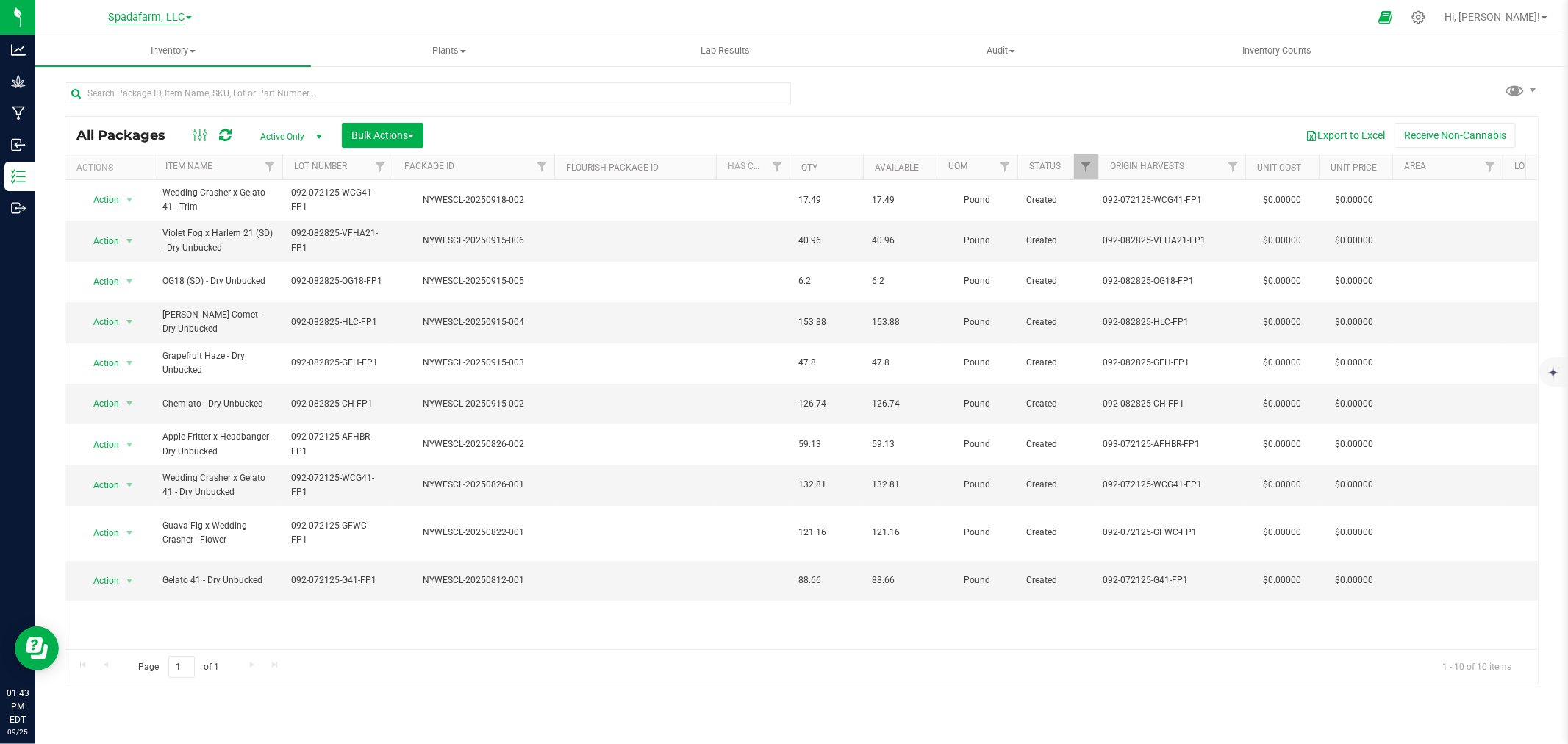
click at [152, 17] on span "Spadafarm, LLC" at bounding box center [146, 17] width 76 height 13
click at [143, 111] on link "Pre Process Inc" at bounding box center [149, 111] width 215 height 20
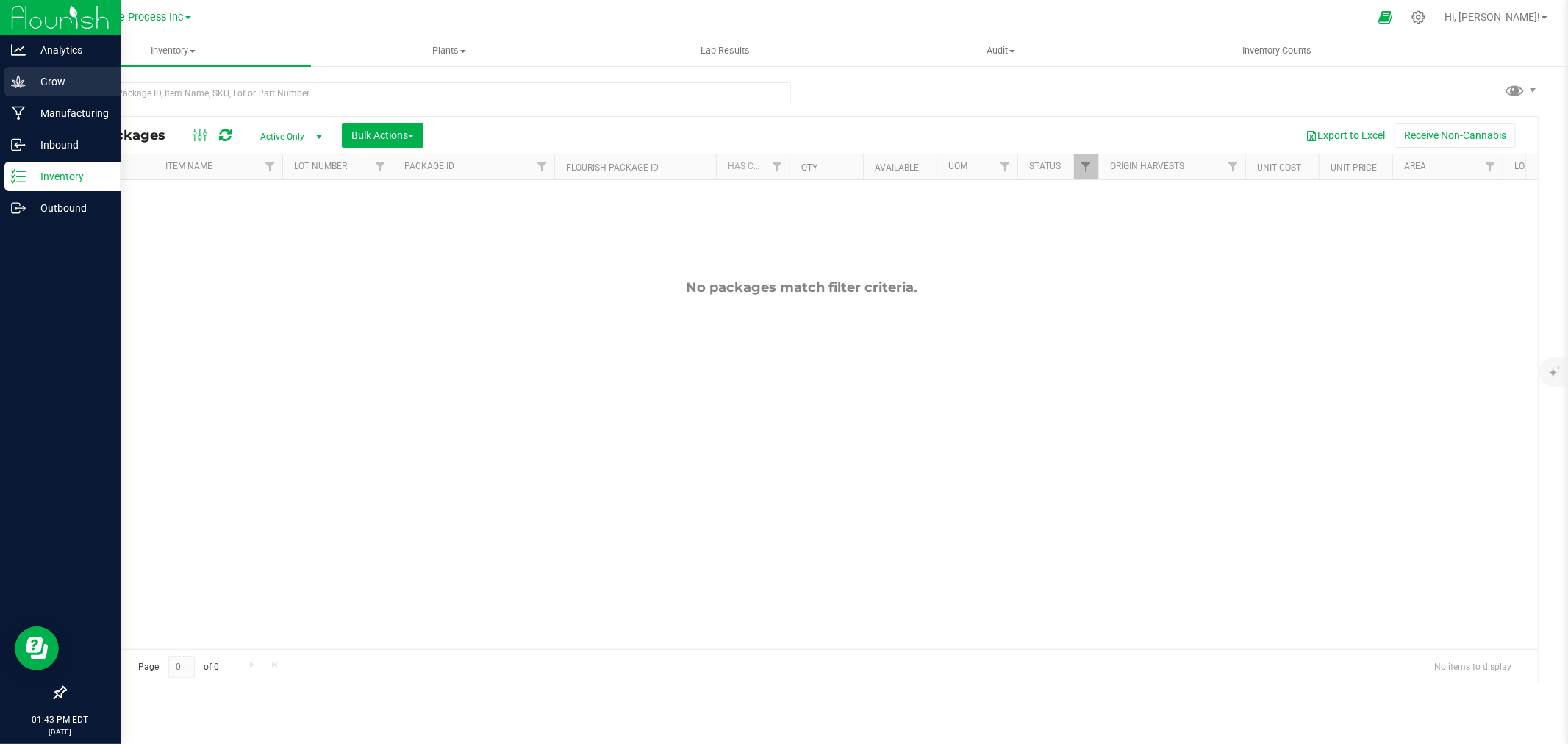
click at [50, 81] on p "Grow" at bounding box center [70, 81] width 88 height 17
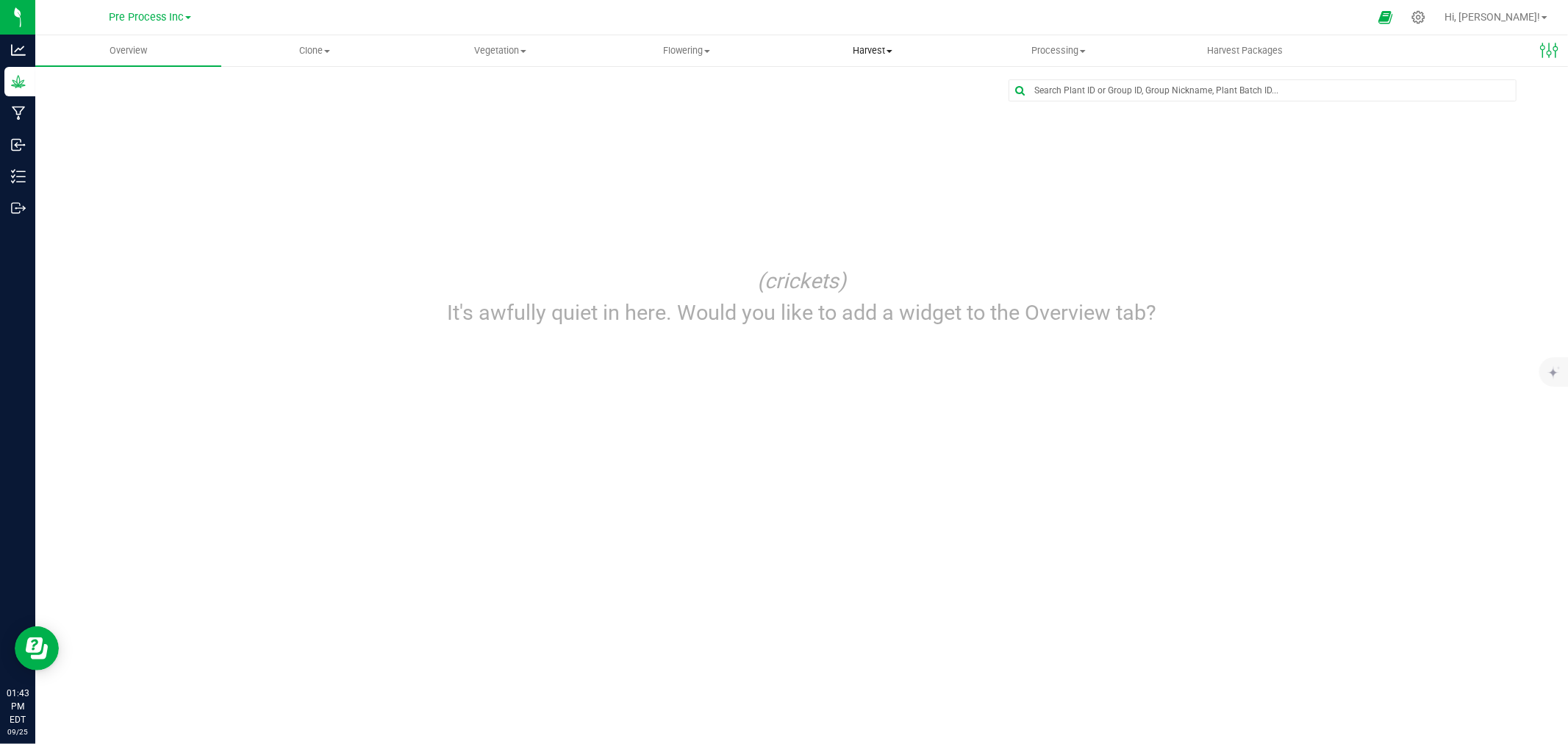
click at [844, 55] on span "Harvest" at bounding box center [873, 51] width 185 height 13
click at [842, 85] on span "Harvests" at bounding box center [820, 88] width 81 height 12
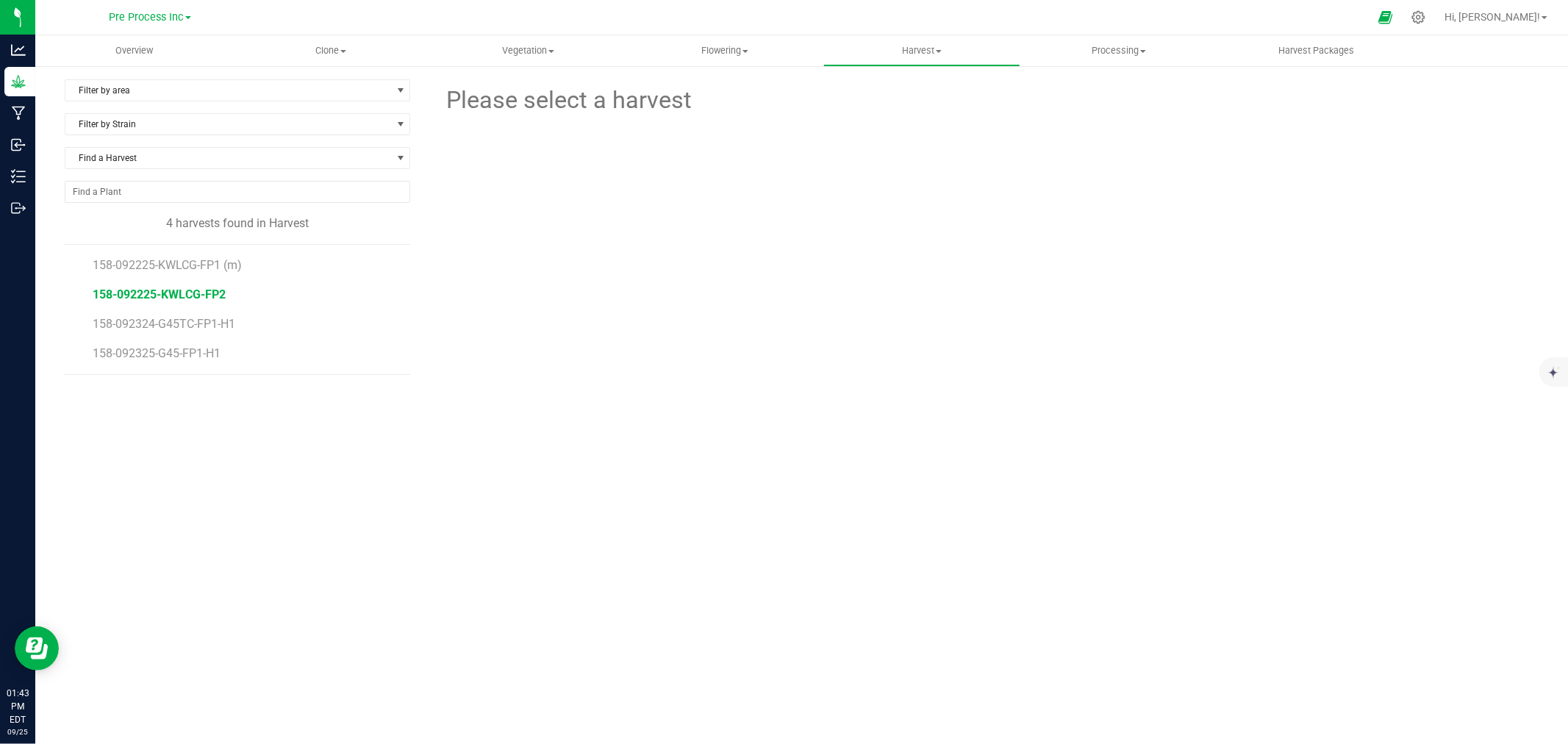
click at [166, 291] on span "158-092225-KWLCG-FP2" at bounding box center [159, 294] width 133 height 14
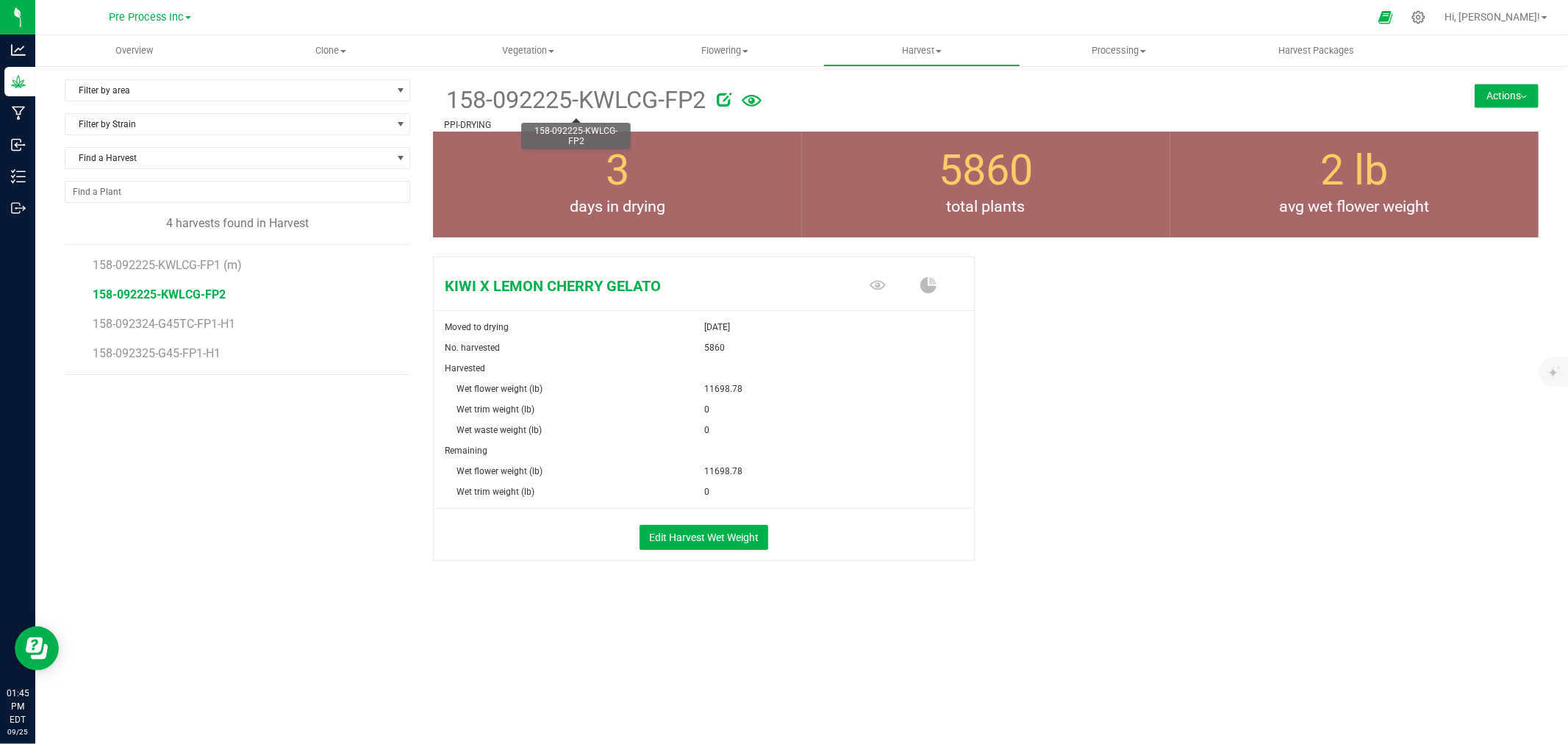
drag, startPoint x: 447, startPoint y: 97, endPoint x: 702, endPoint y: 111, distance: 255.4
click at [702, 111] on span "158-092225-KWLCG-FP2" at bounding box center [575, 99] width 262 height 36
click at [978, 399] on div "KIWI X LEMON CHERRY GELATO Moved to drying [DATE] No. harvested 5860 Harvested …" at bounding box center [709, 407] width 553 height 314
drag, startPoint x: 507, startPoint y: 107, endPoint x: 710, endPoint y: 114, distance: 203.1
click at [710, 114] on div "158-092225-KWLCG-FP2" at bounding box center [893, 99] width 899 height 39
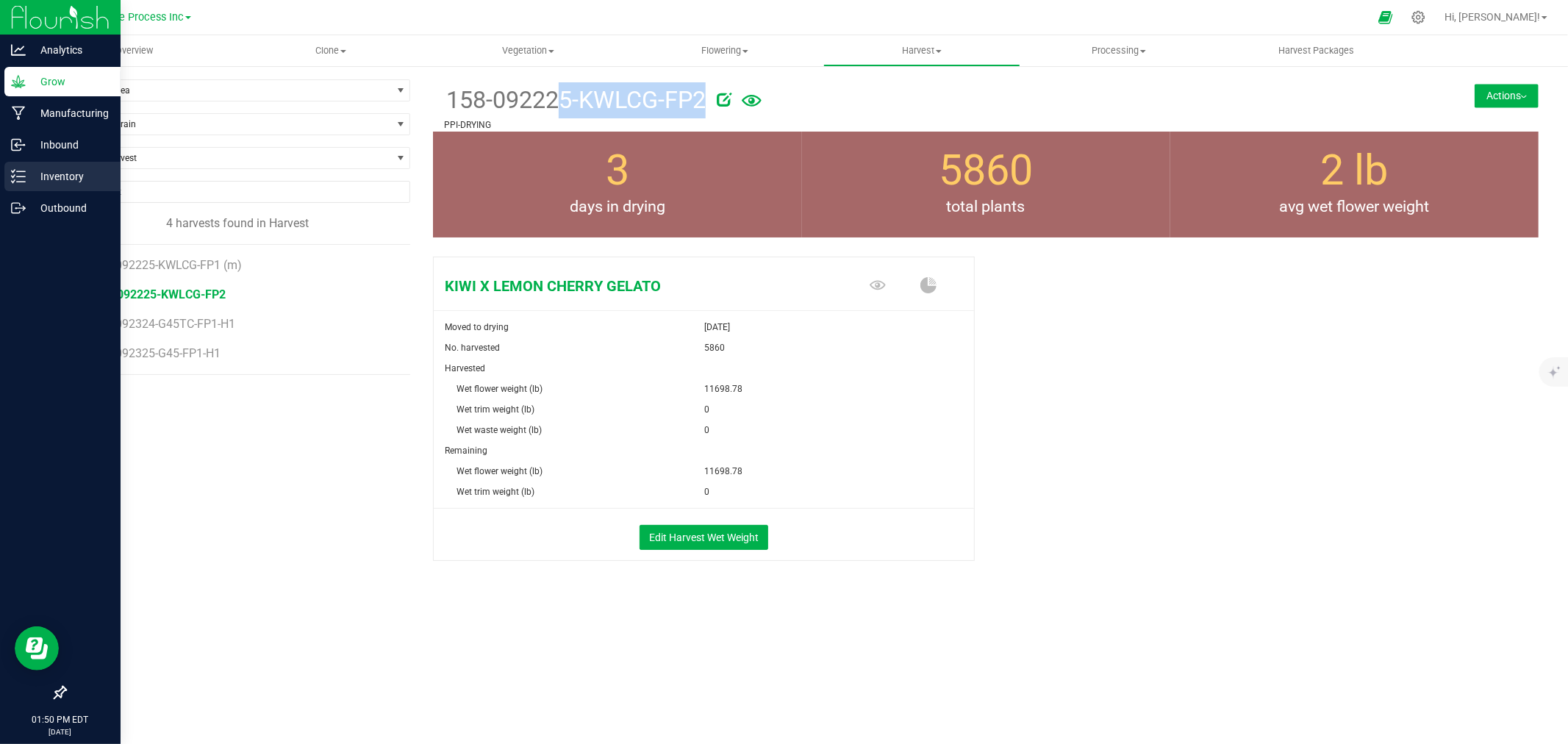
click at [32, 181] on p "Inventory" at bounding box center [70, 176] width 88 height 17
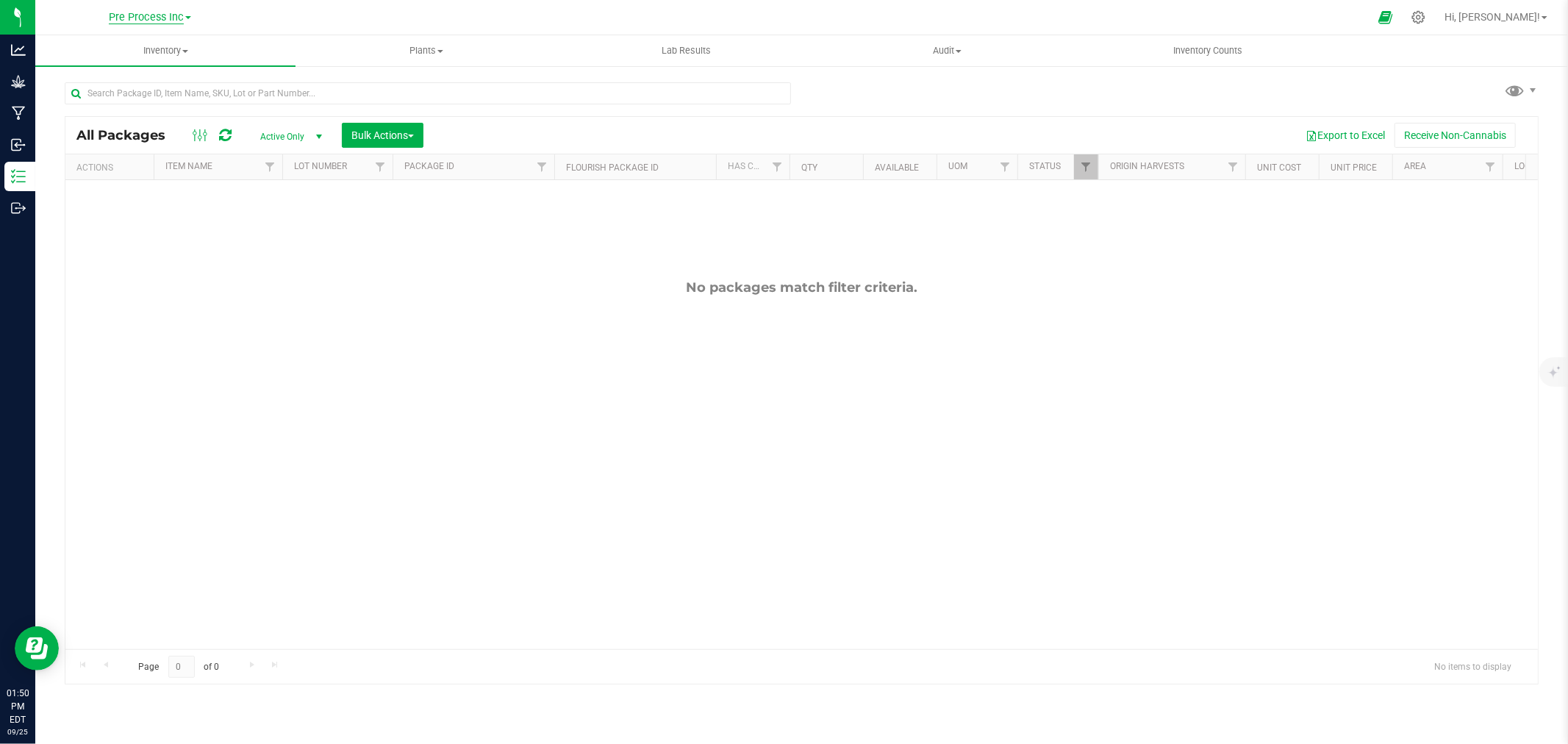
click at [148, 12] on span "Pre Process Inc" at bounding box center [146, 17] width 75 height 13
click at [148, 172] on link "[PERSON_NAME] Farms Inc" at bounding box center [149, 169] width 215 height 20
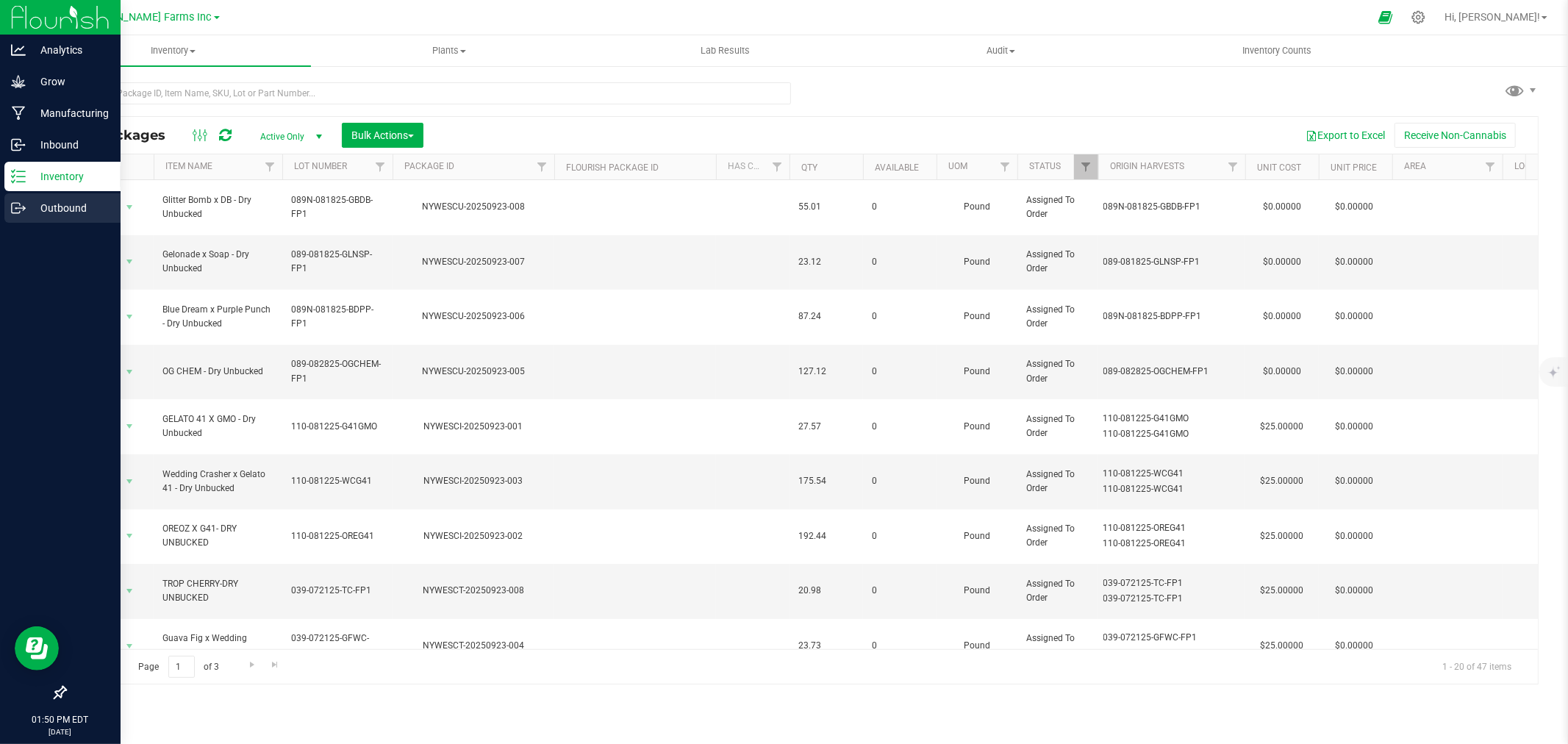
click at [57, 205] on p "Outbound" at bounding box center [70, 207] width 88 height 17
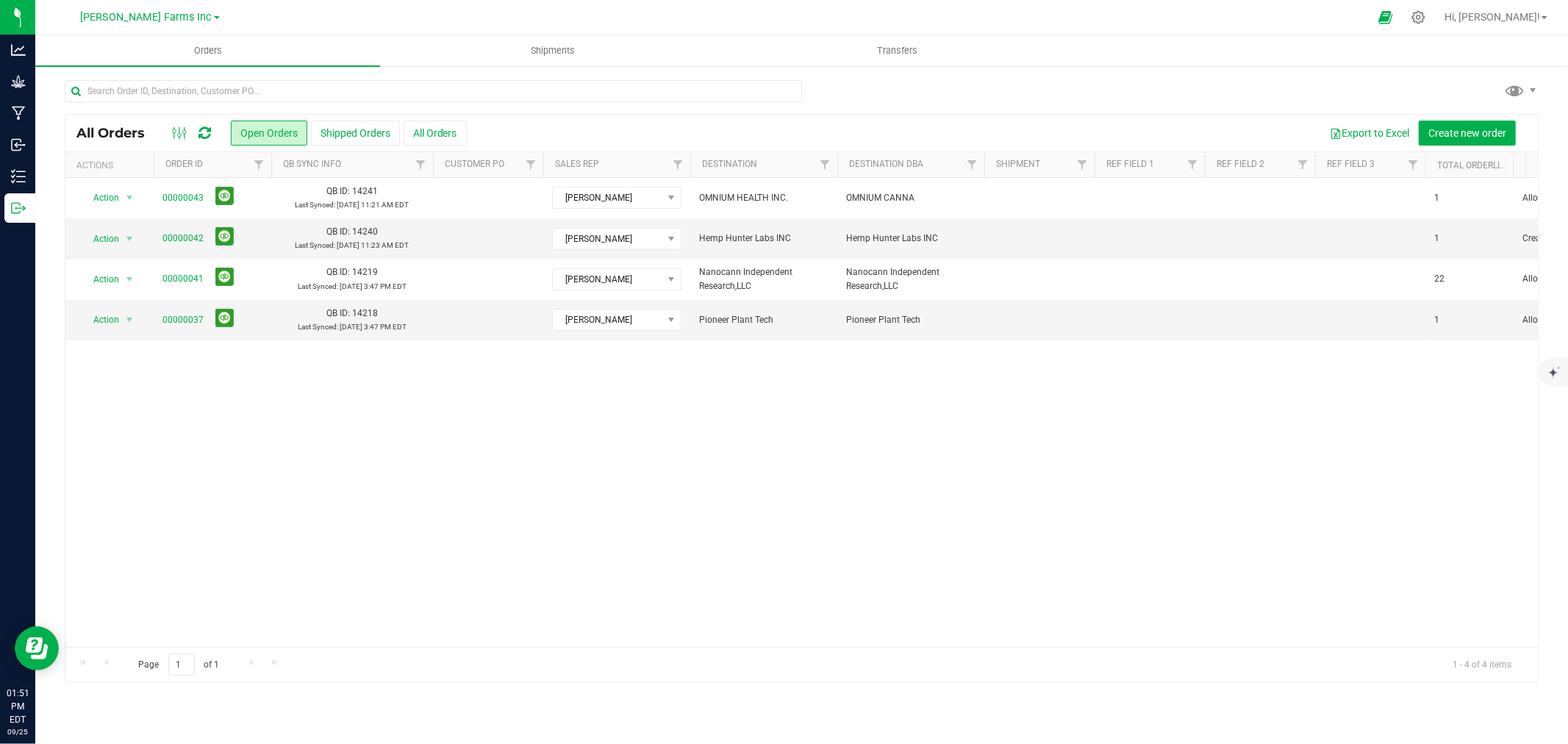
click at [156, 25] on div "[PERSON_NAME] Farms Inc [PERSON_NAME] Hemp Company, LLC Cultivation 6 Cultivati…" at bounding box center [151, 17] width 139 height 17
click at [155, 15] on span "[PERSON_NAME] Farms Inc" at bounding box center [147, 17] width 132 height 13
click at [118, 123] on link "Spadafarm, LLC" at bounding box center [149, 130] width 215 height 20
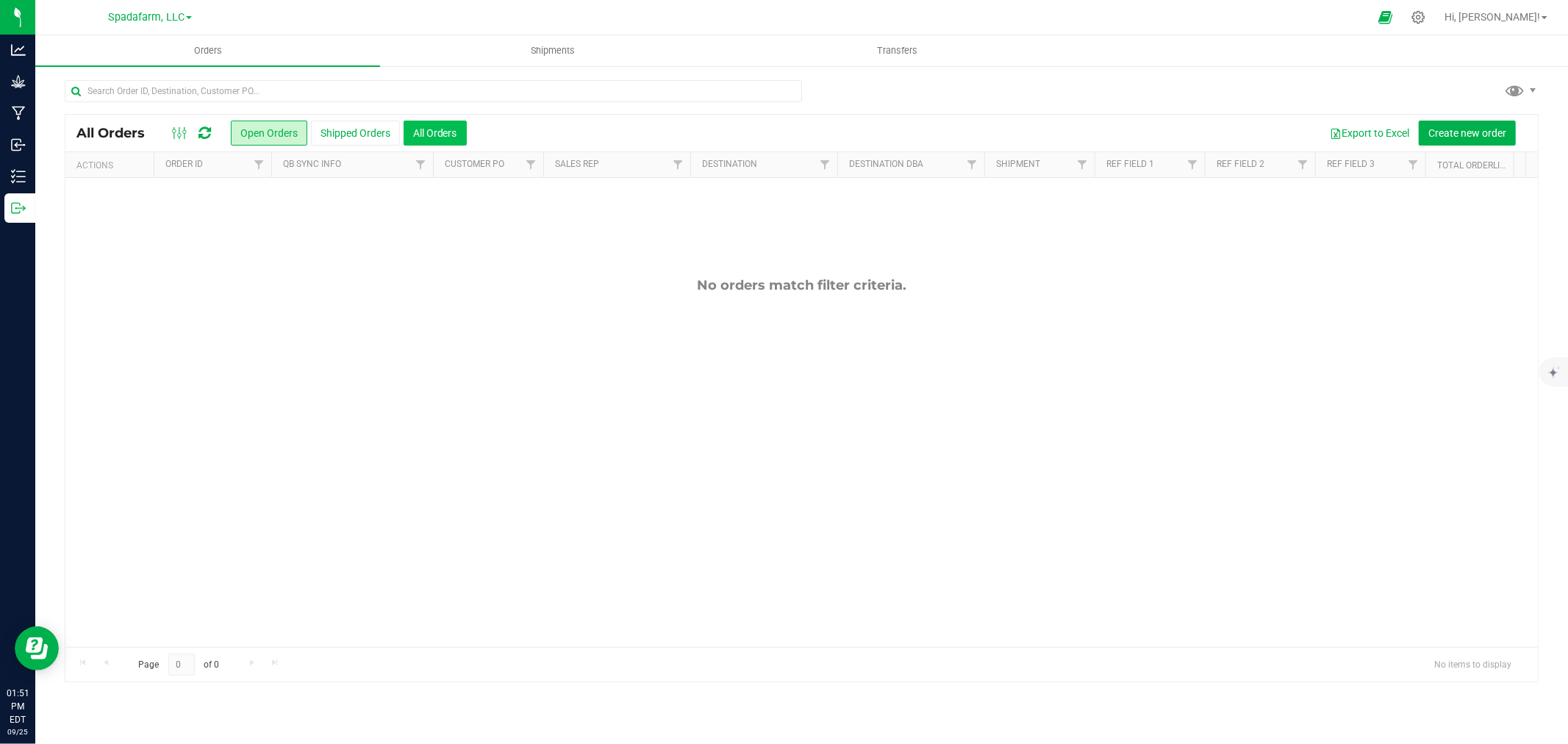
click at [438, 127] on button "All Orders" at bounding box center [435, 133] width 63 height 25
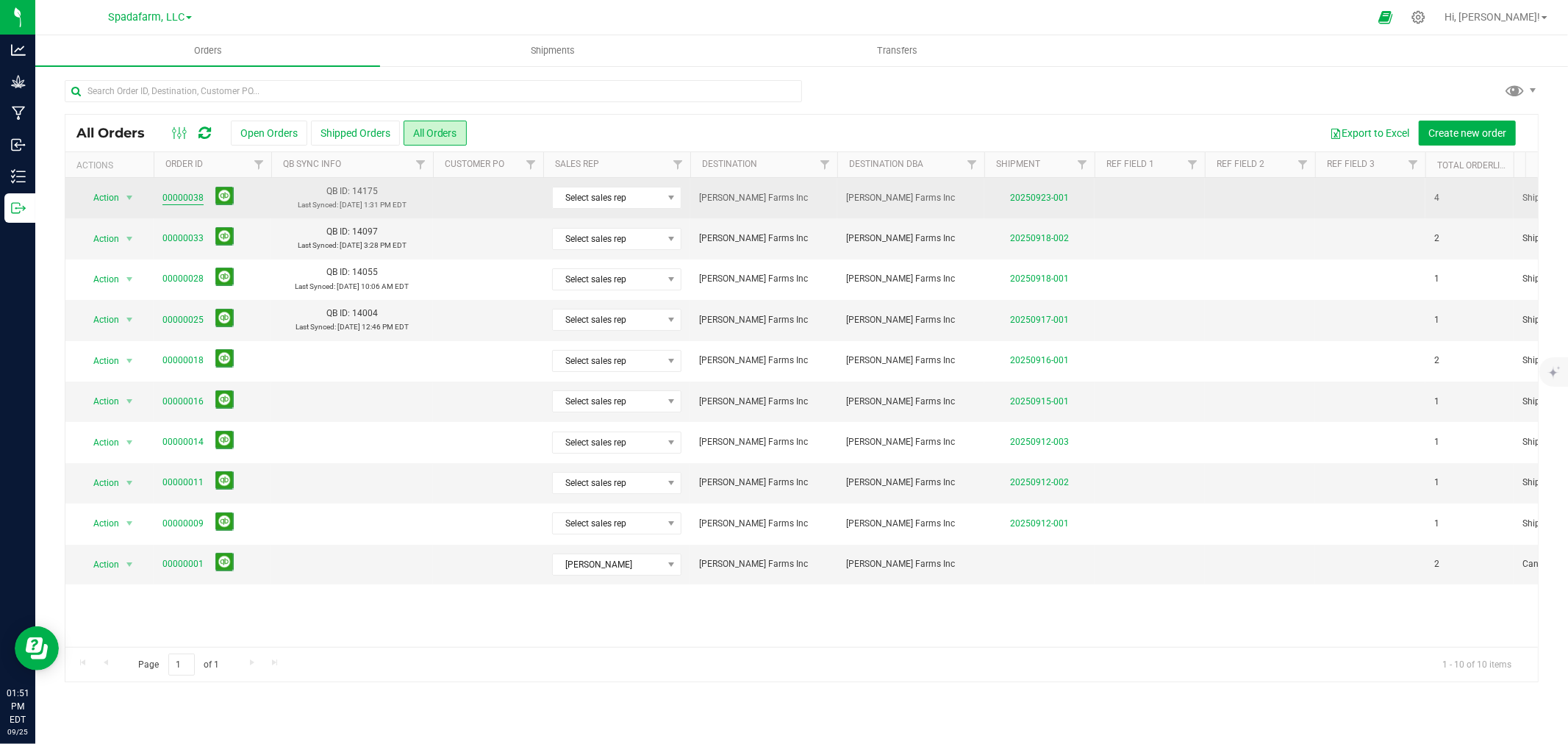
click at [186, 199] on link "00000038" at bounding box center [183, 198] width 41 height 14
